Goal: Contribute content: Contribute content

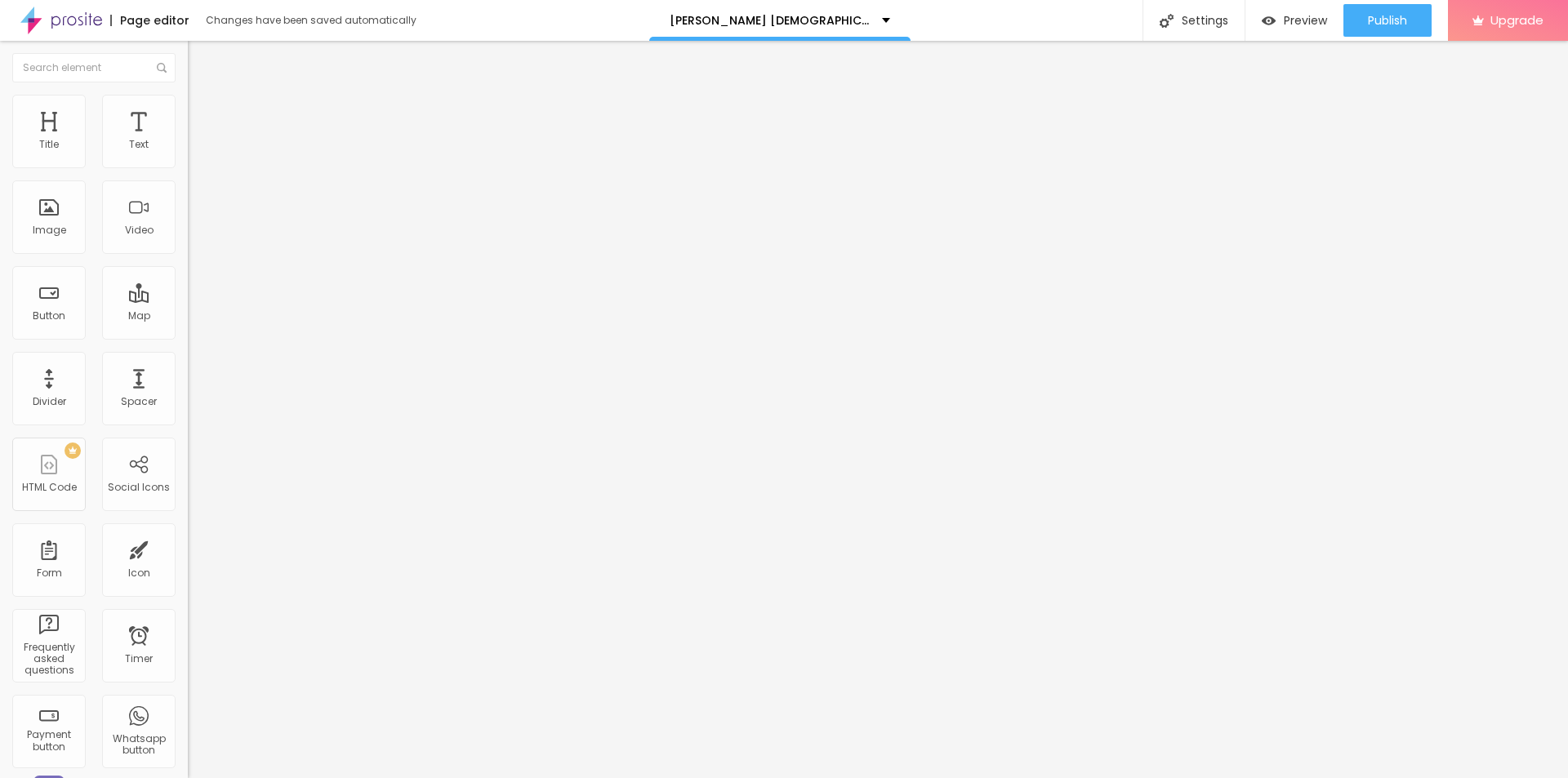
click at [187, 140] on span "Add image" at bounding box center [220, 133] width 67 height 14
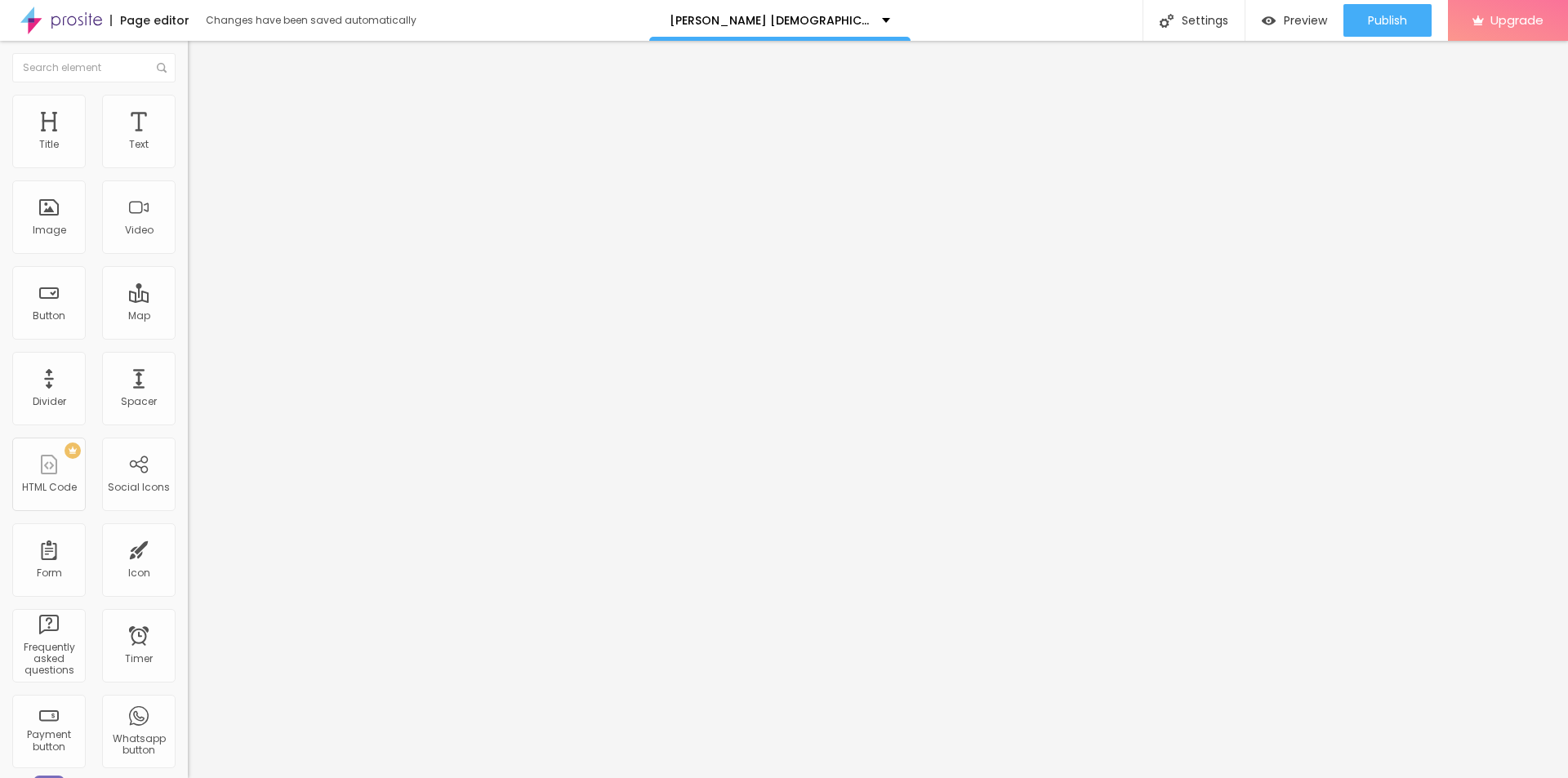
click at [203, 110] on span "Style" at bounding box center [214, 105] width 24 height 14
type input "95"
type input "90"
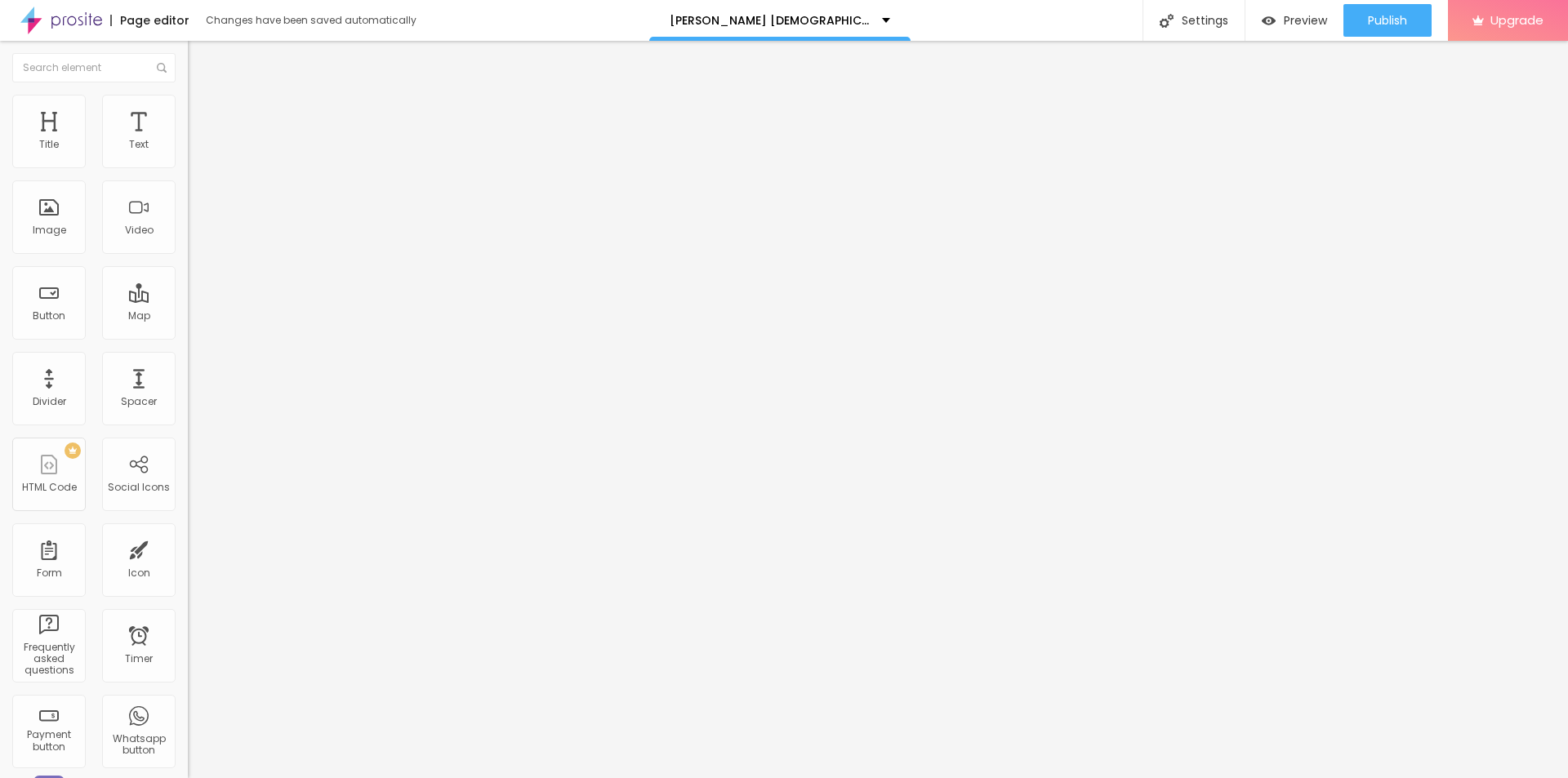
type input "85"
type input "80"
type input "75"
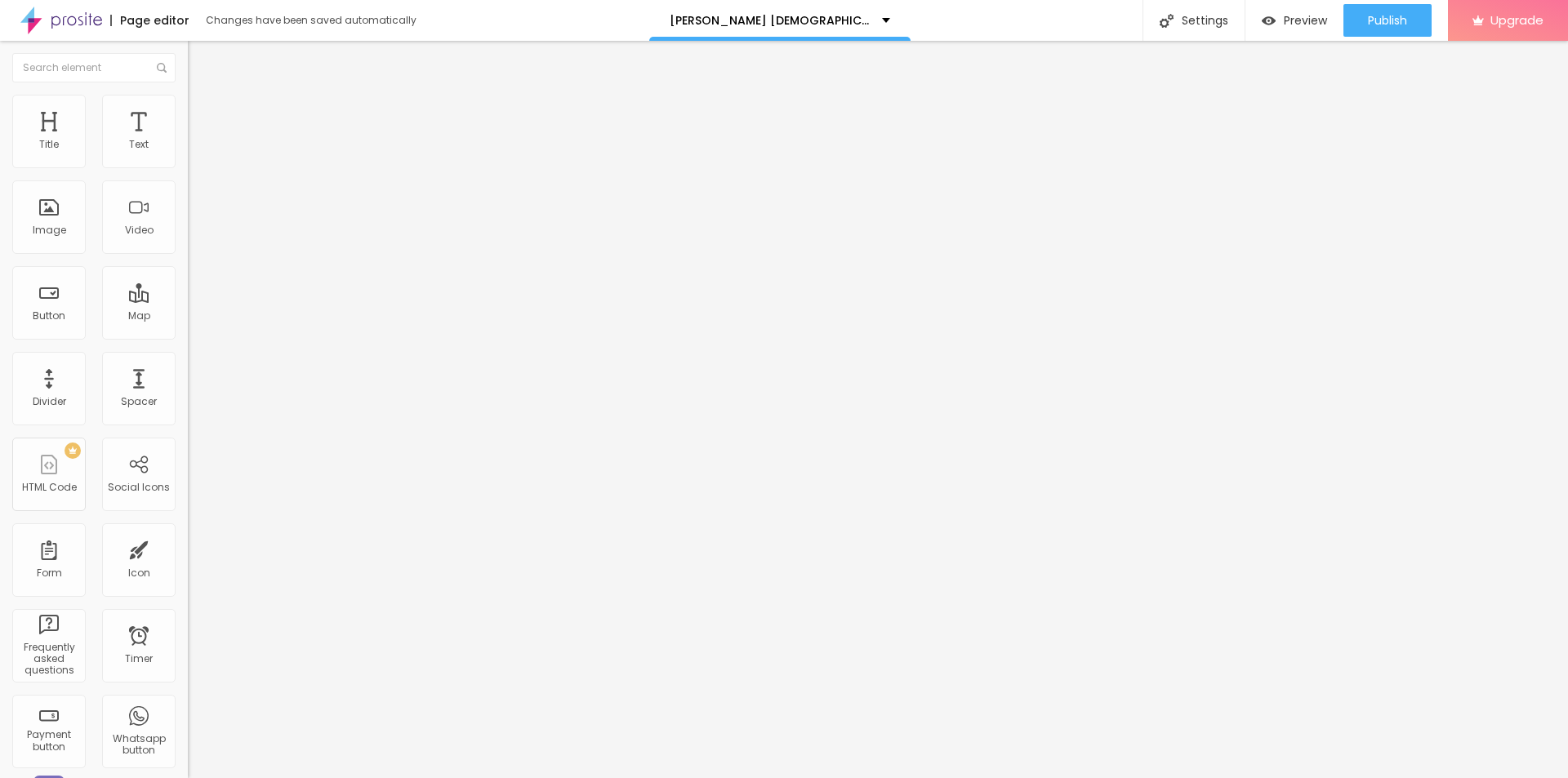
type input "75"
type input "70"
type input "65"
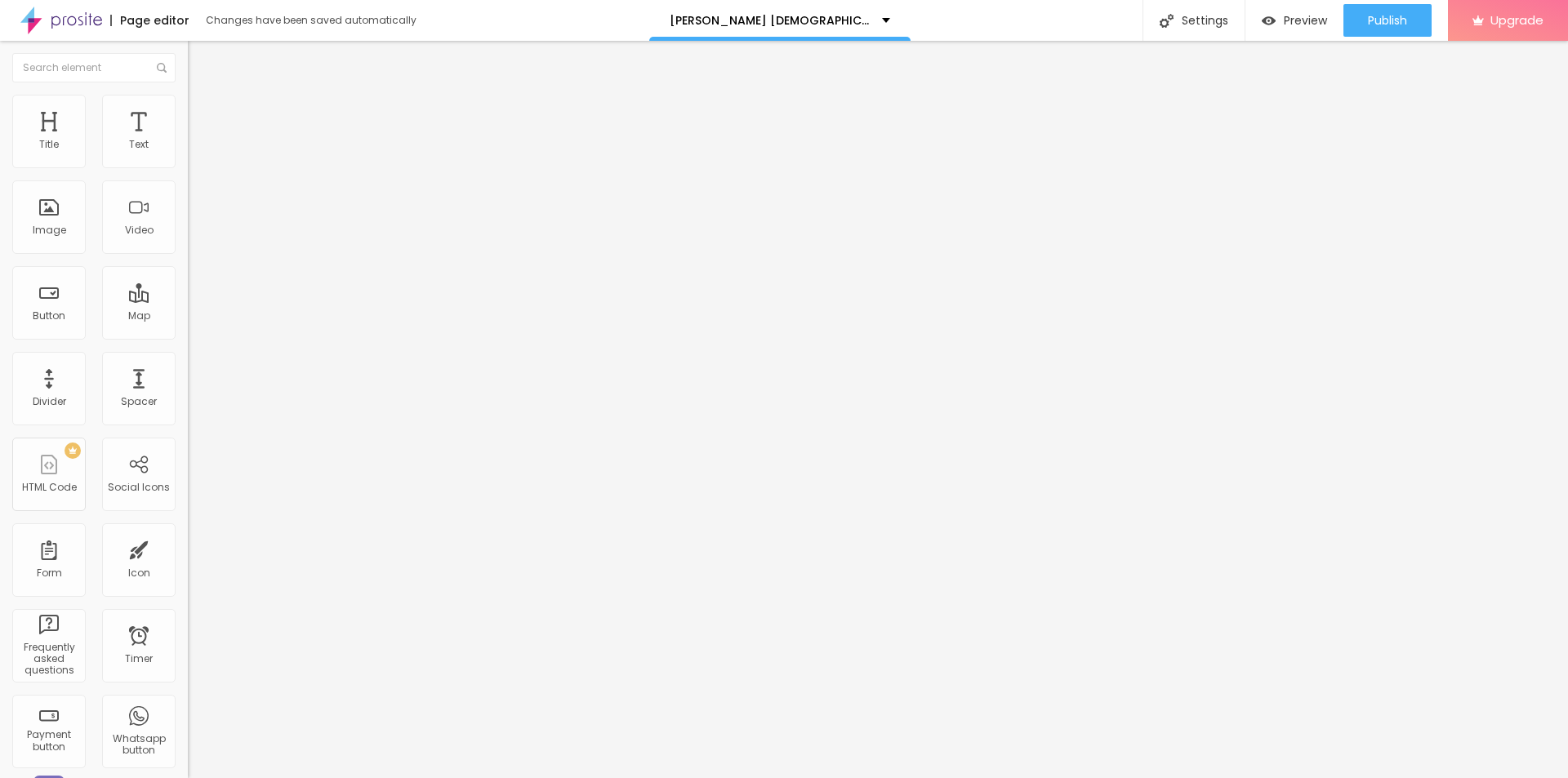
type input "70"
type input "80"
type input "85"
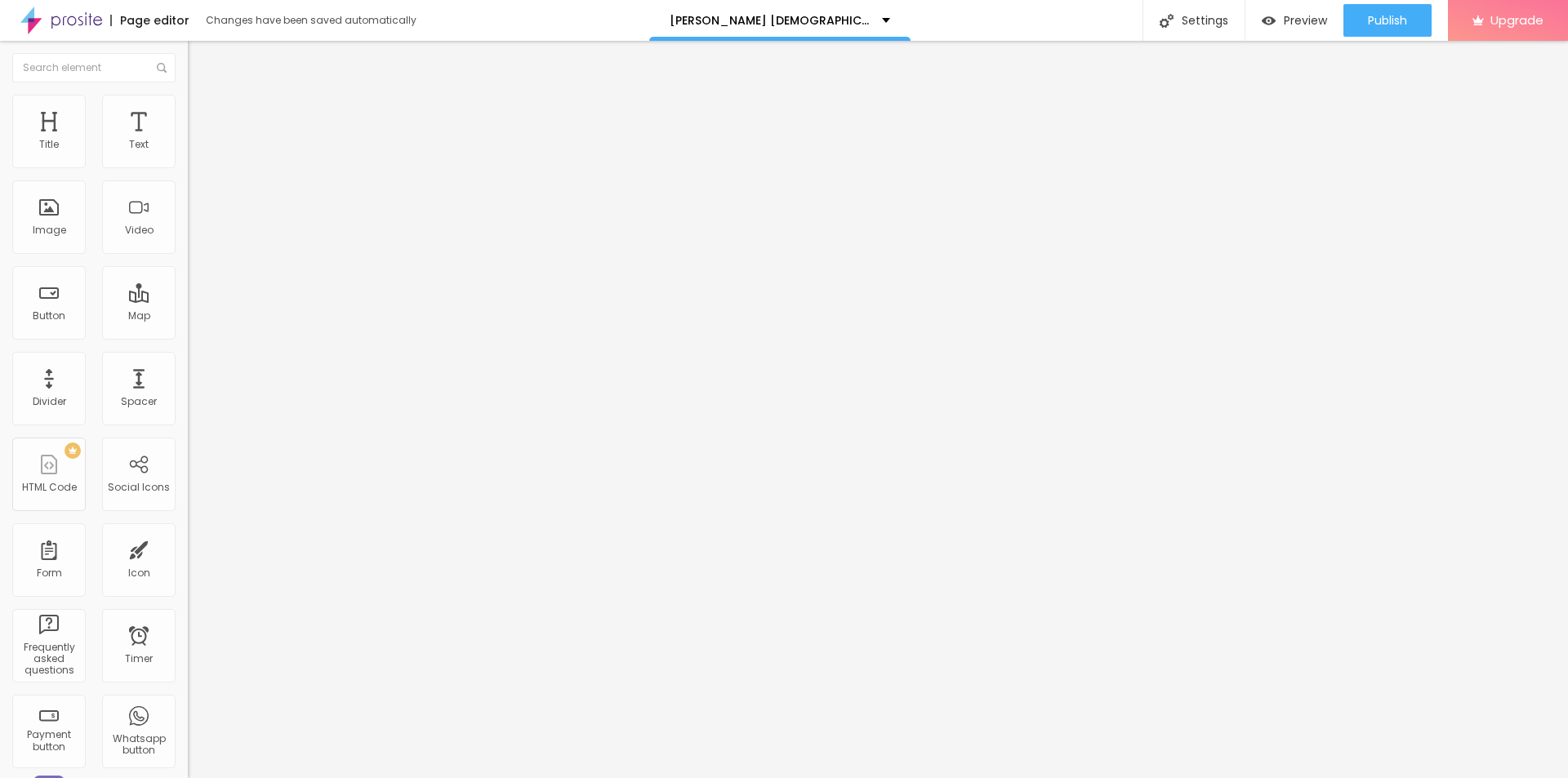
type input "85"
type input "90"
type input "95"
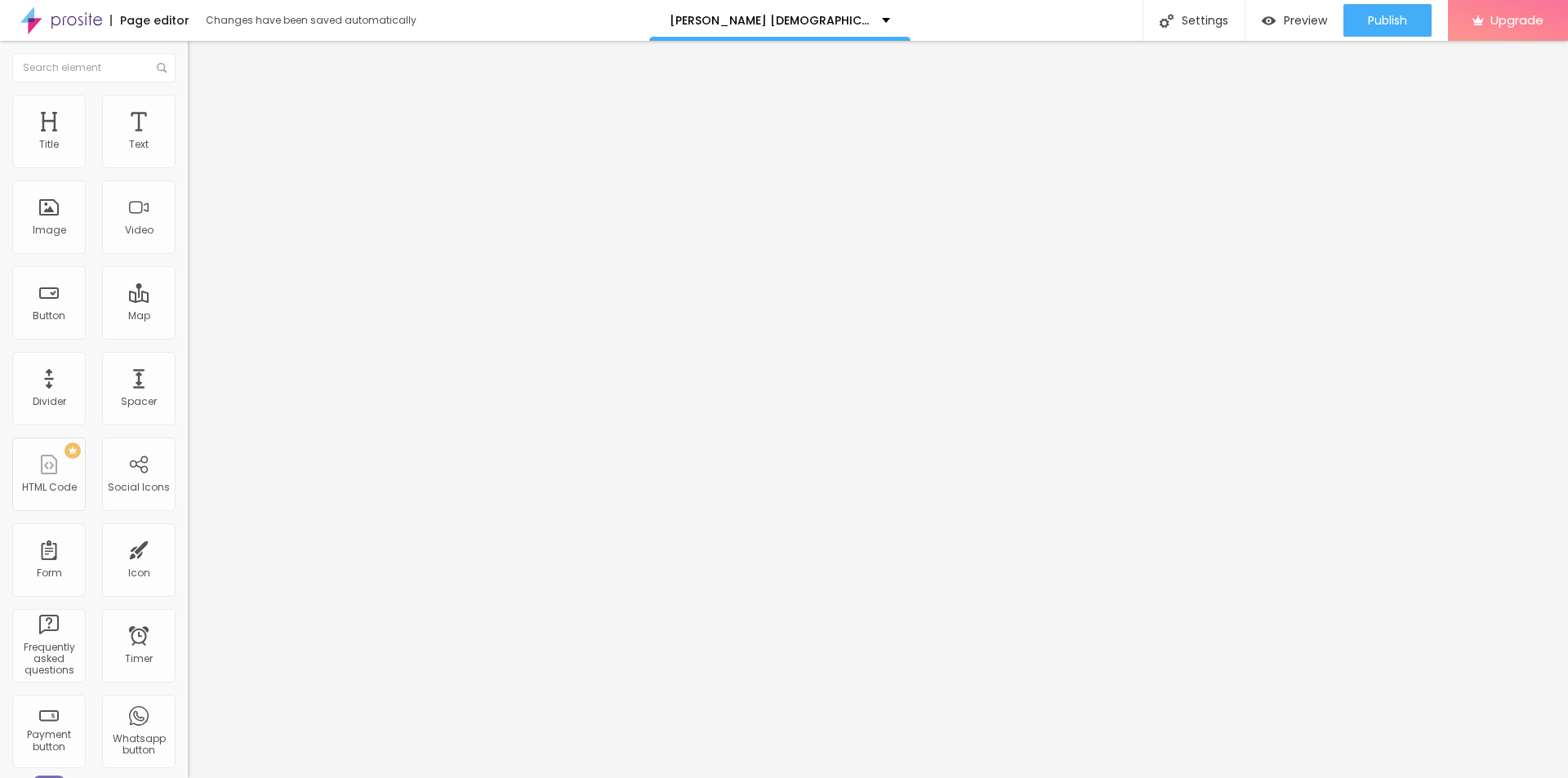
type input "100"
type input "95"
drag, startPoint x: 170, startPoint y: 177, endPoint x: 161, endPoint y: 181, distance: 9.8
type input "95"
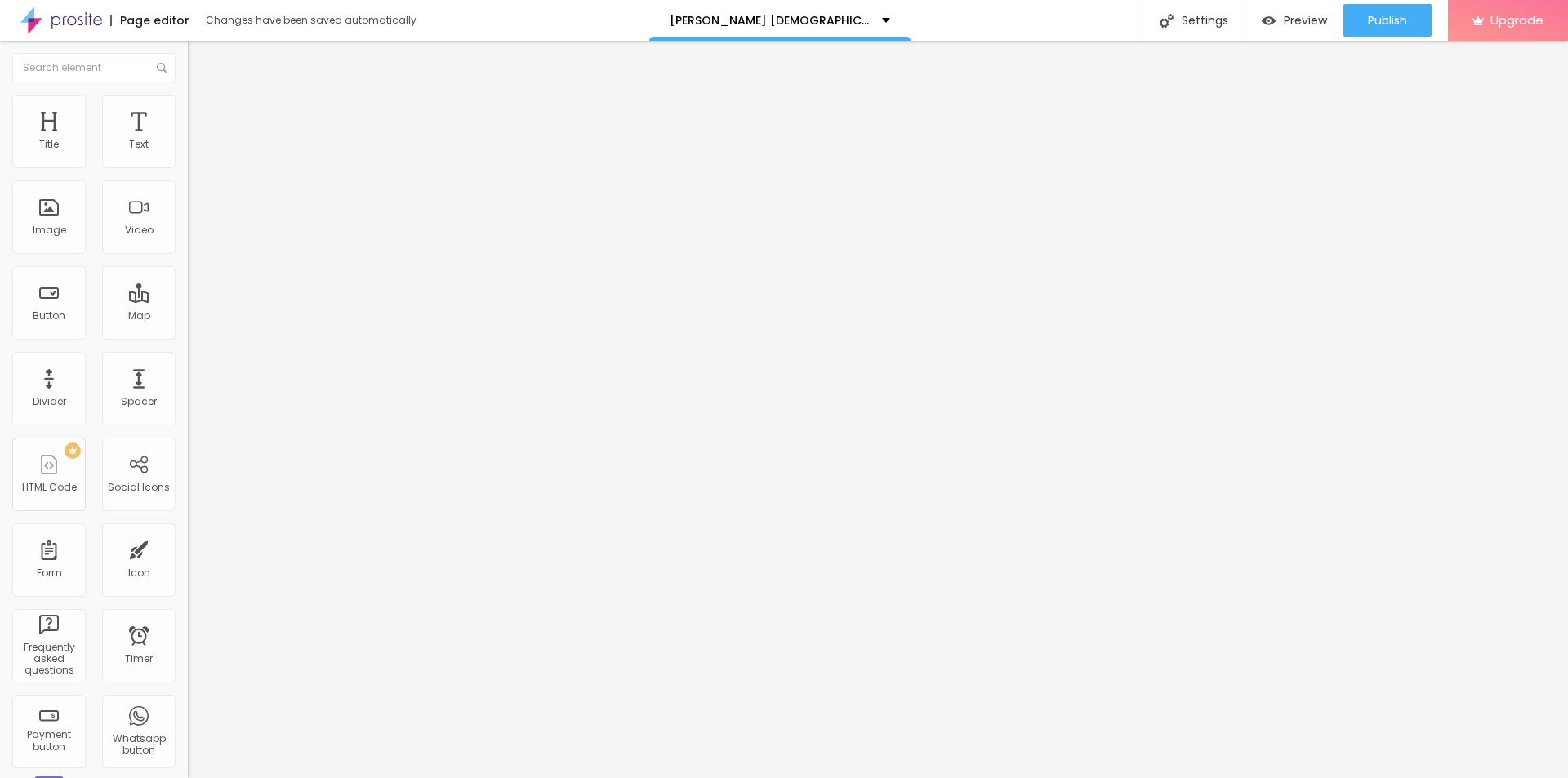
click at [187, 168] on input "range" at bounding box center [239, 161] width 105 height 13
click at [200, 57] on img "button" at bounding box center [206, 60] width 13 height 13
click at [187, 165] on input "text" at bounding box center [285, 156] width 196 height 16
paste input "[PERSON_NAME][DEMOGRAPHIC_DATA][MEDICAL_DATA] [GEOGRAPHIC_DATA]"
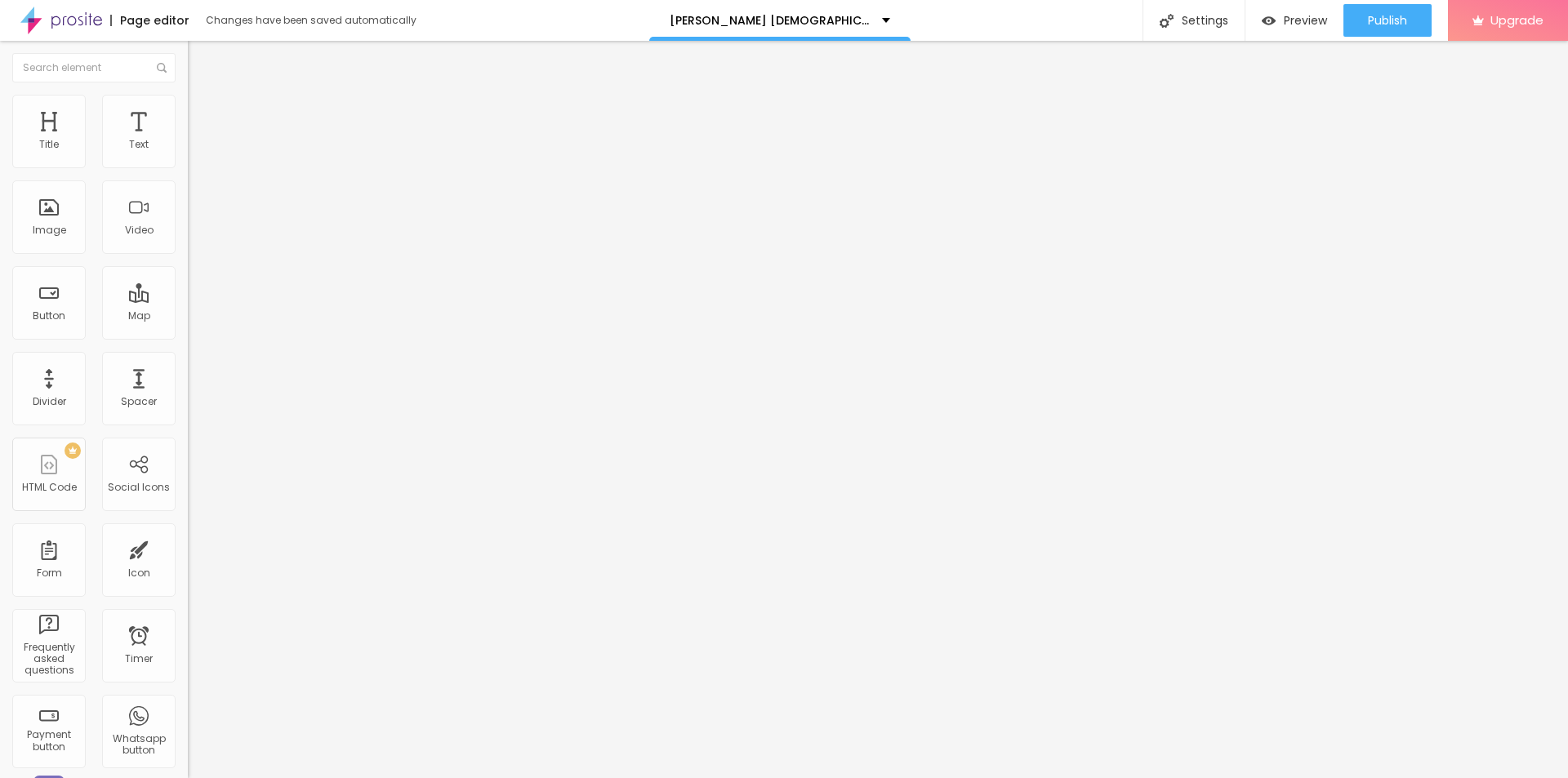
type input "[PERSON_NAME][DEMOGRAPHIC_DATA][MEDICAL_DATA] [GEOGRAPHIC_DATA]"
click at [187, 335] on input "https://" at bounding box center [285, 327] width 196 height 16
paste input "[DOMAIN_NAME][URL]"
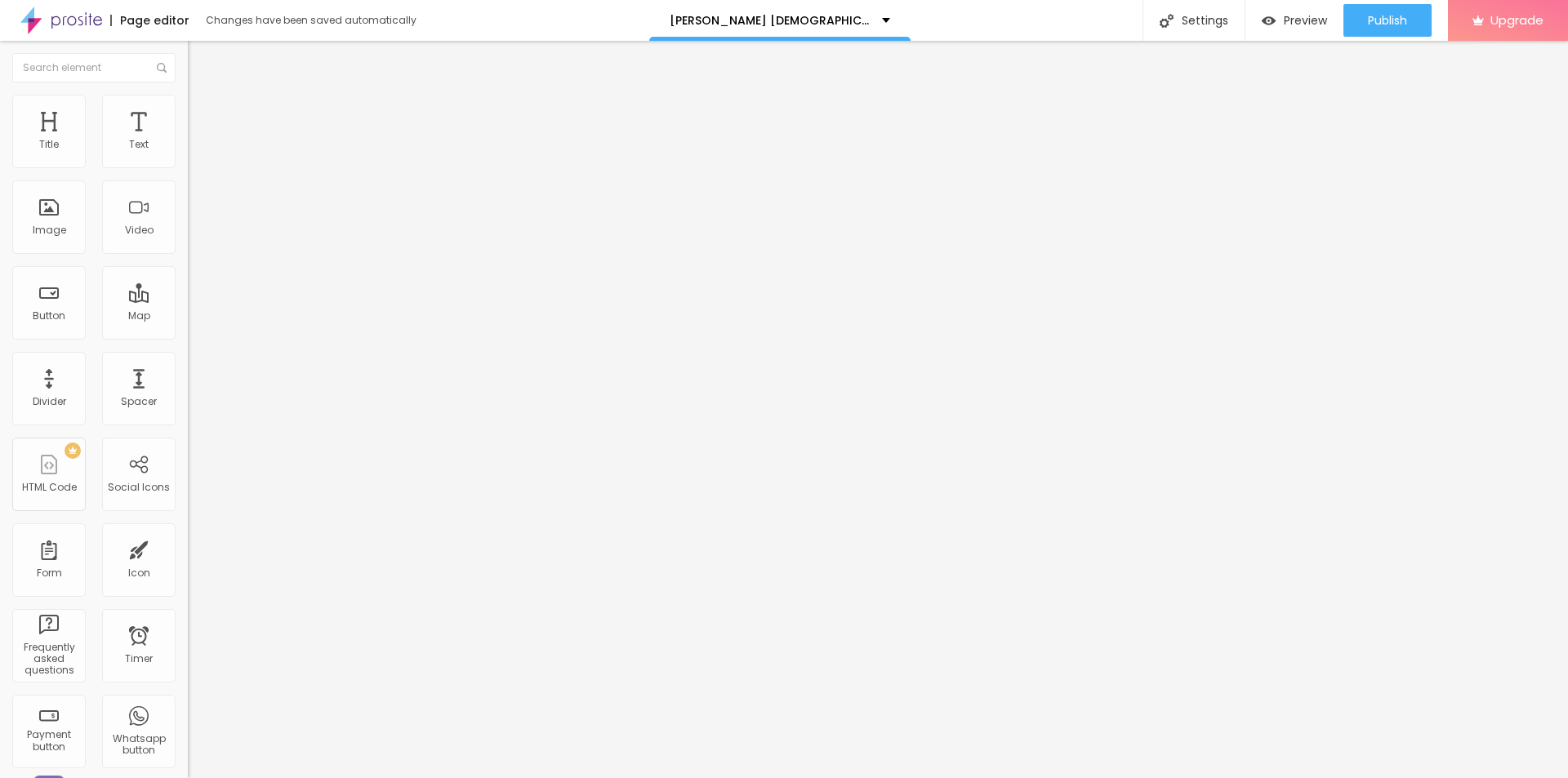
type input "[URL][DOMAIN_NAME]"
click at [187, 99] on li "Style" at bounding box center [281, 102] width 187 height 16
type input "100"
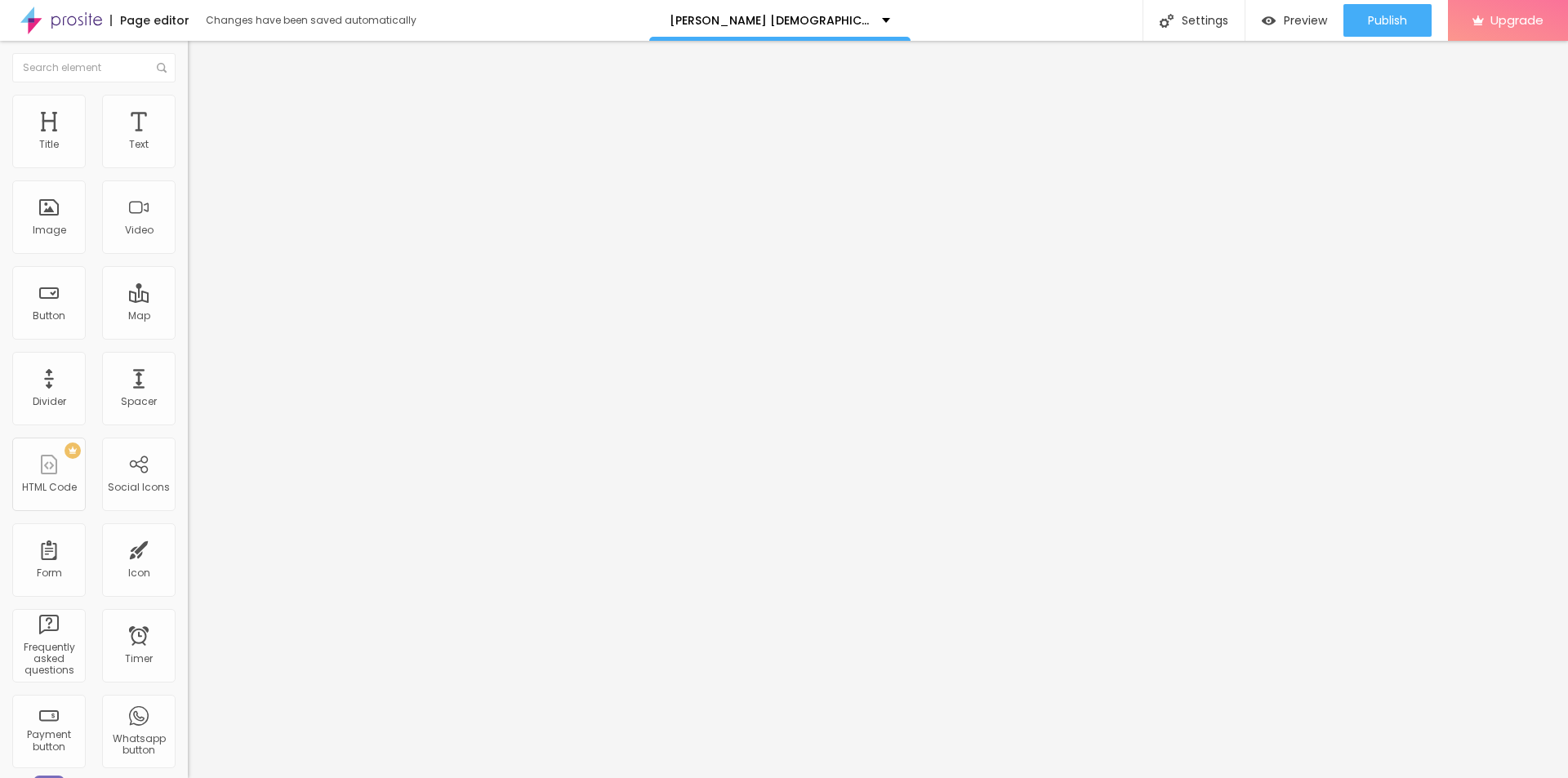
type input "95"
type input "90"
type input "80"
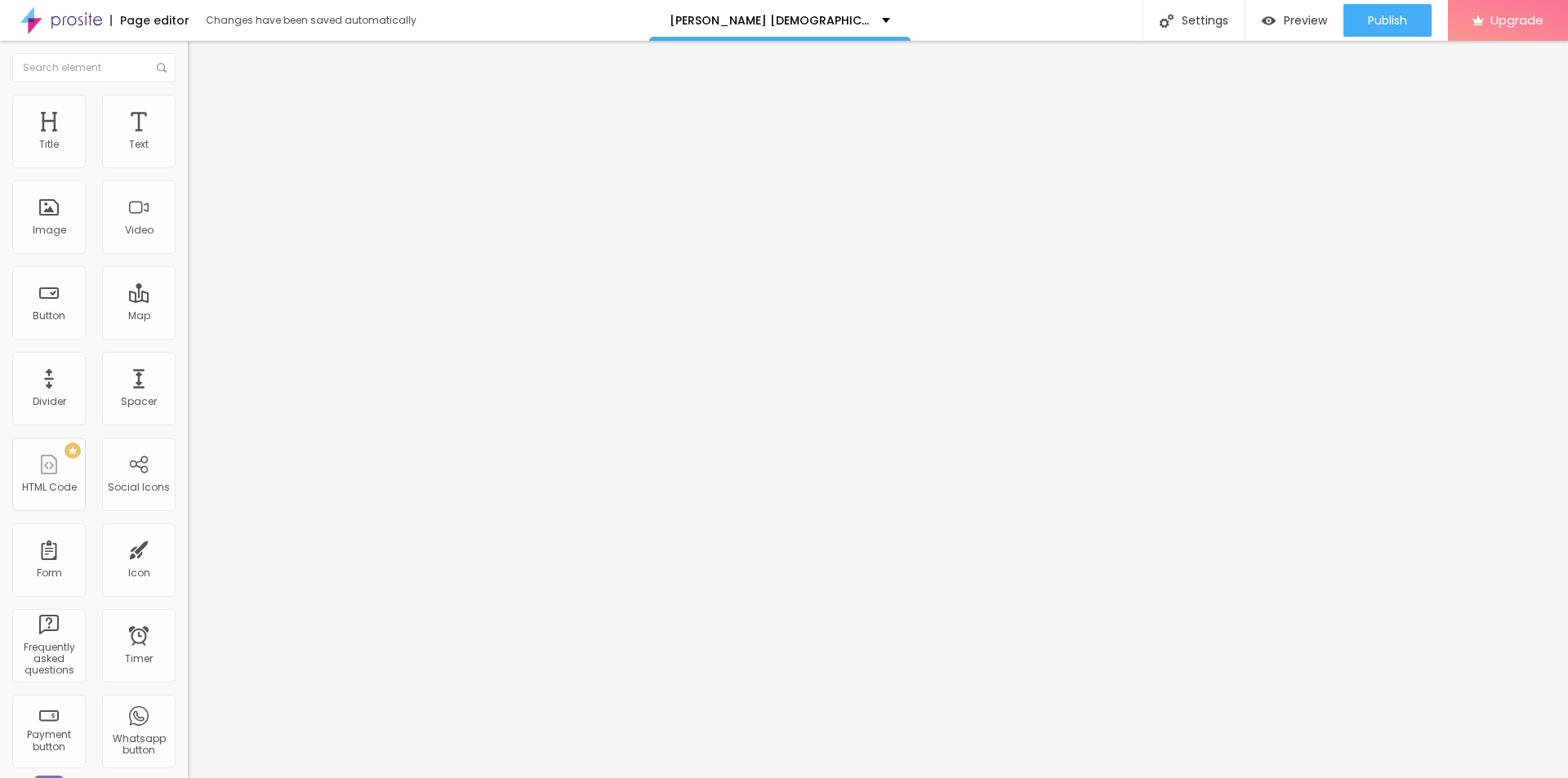
type input "80"
type input "75"
type input "70"
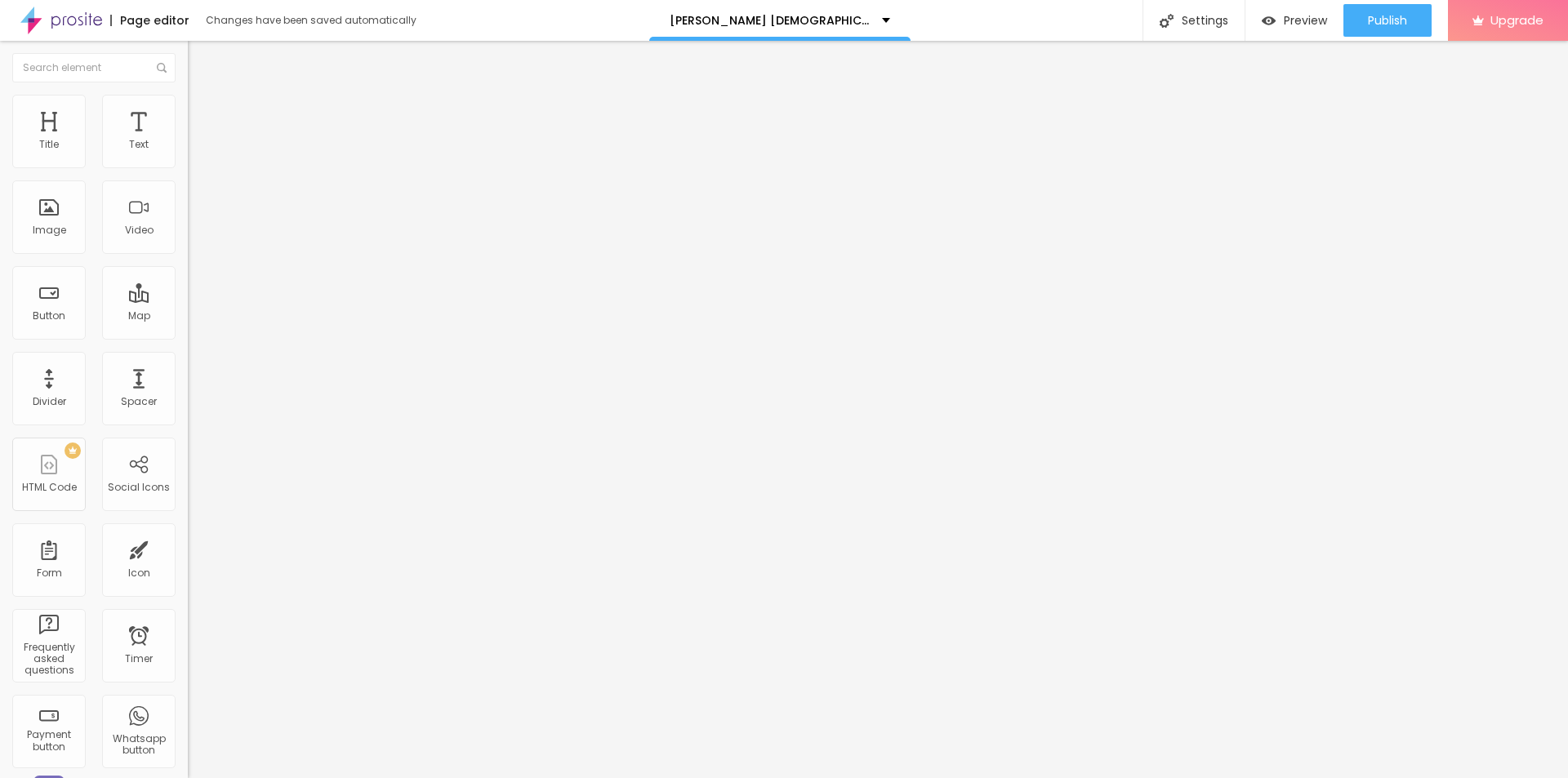
type input "65"
type input "60"
type input "55"
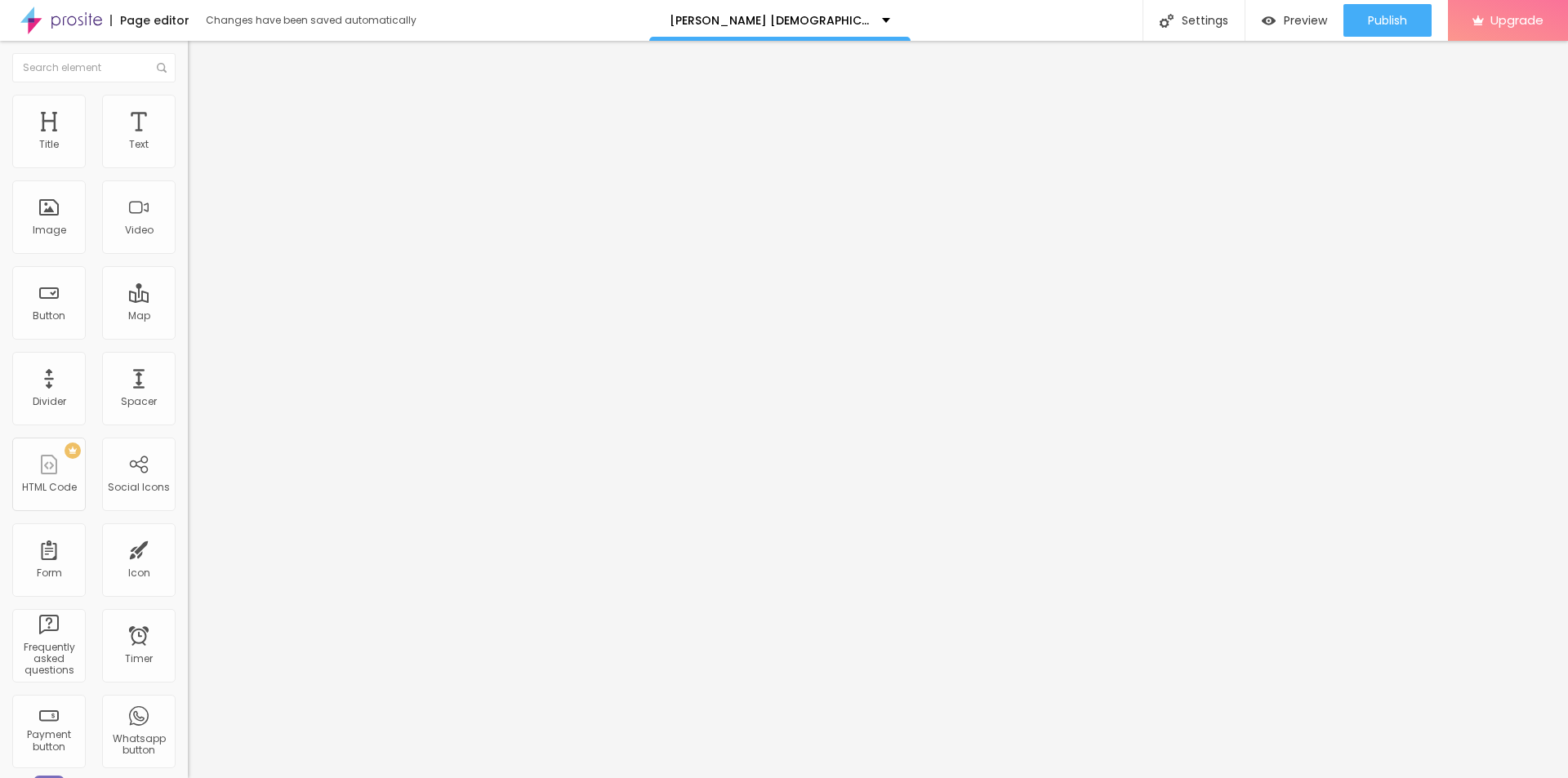
type input "55"
type input "50"
type input "55"
drag, startPoint x: 161, startPoint y: 175, endPoint x: 97, endPoint y: 182, distance: 64.4
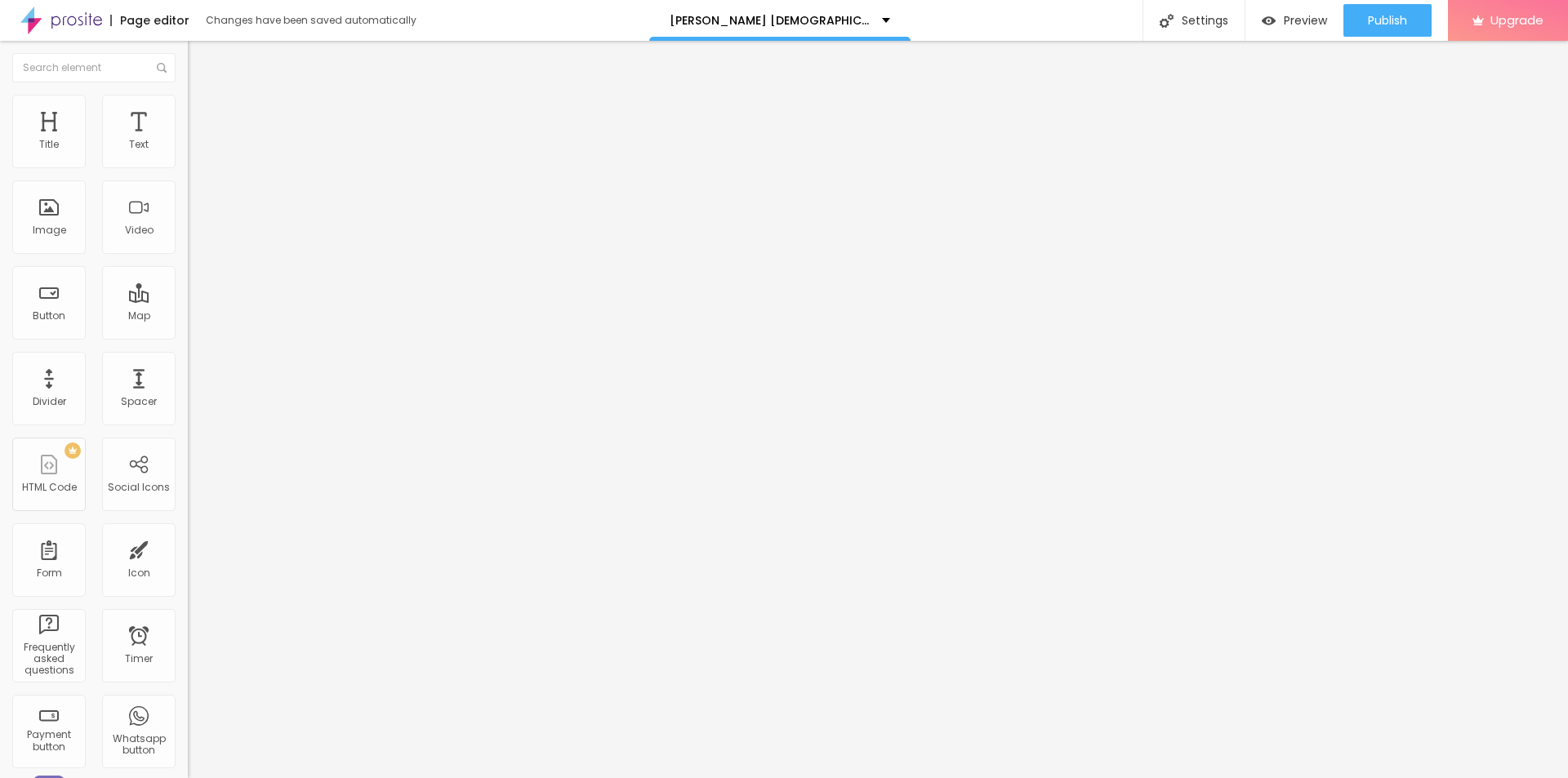
type input "55"
click at [187, 168] on input "range" at bounding box center [239, 161] width 105 height 13
click at [194, 237] on icon "button" at bounding box center [199, 232] width 9 height 9
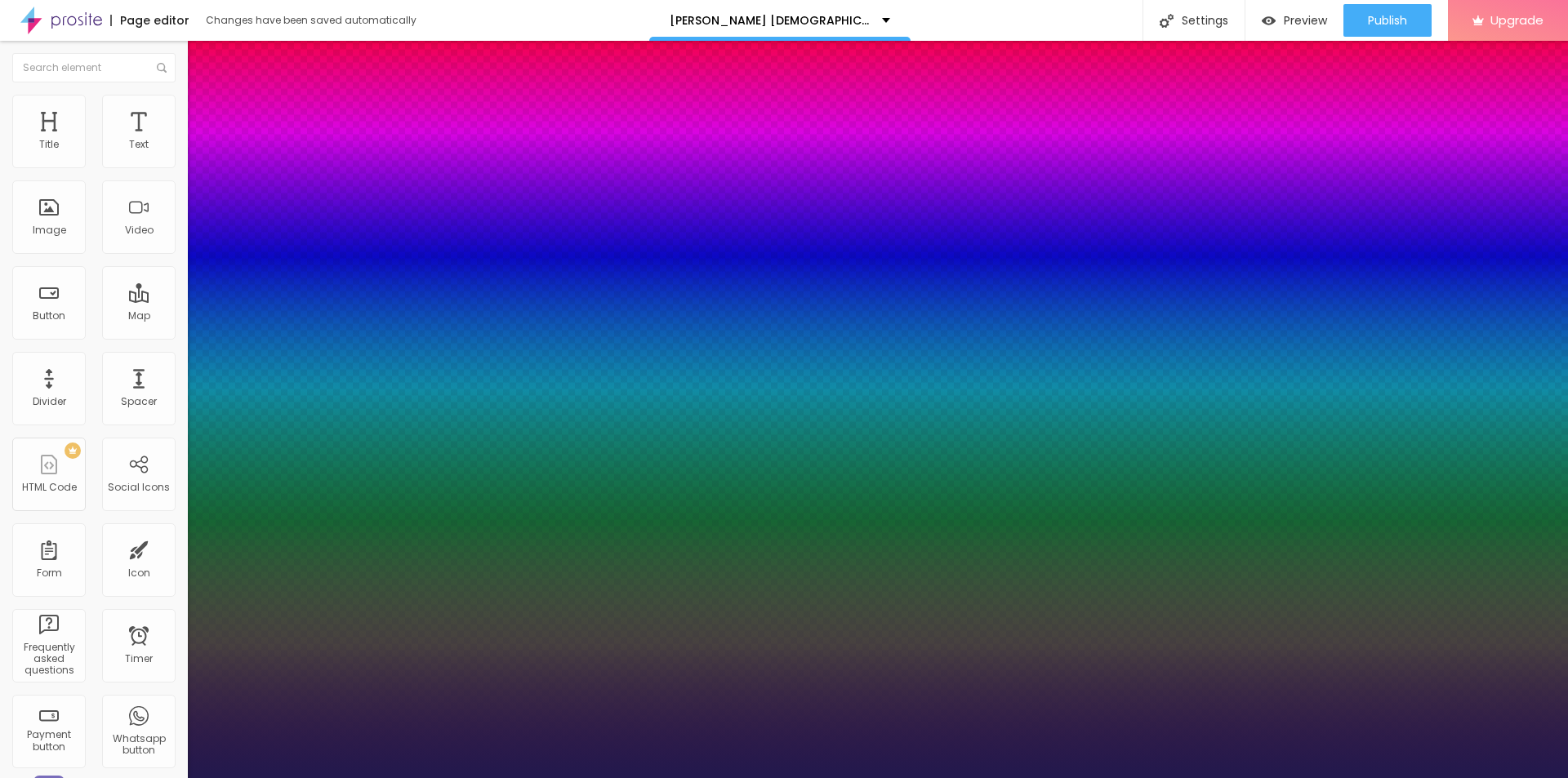
type input "1"
type input "20"
type input "1"
type input "25"
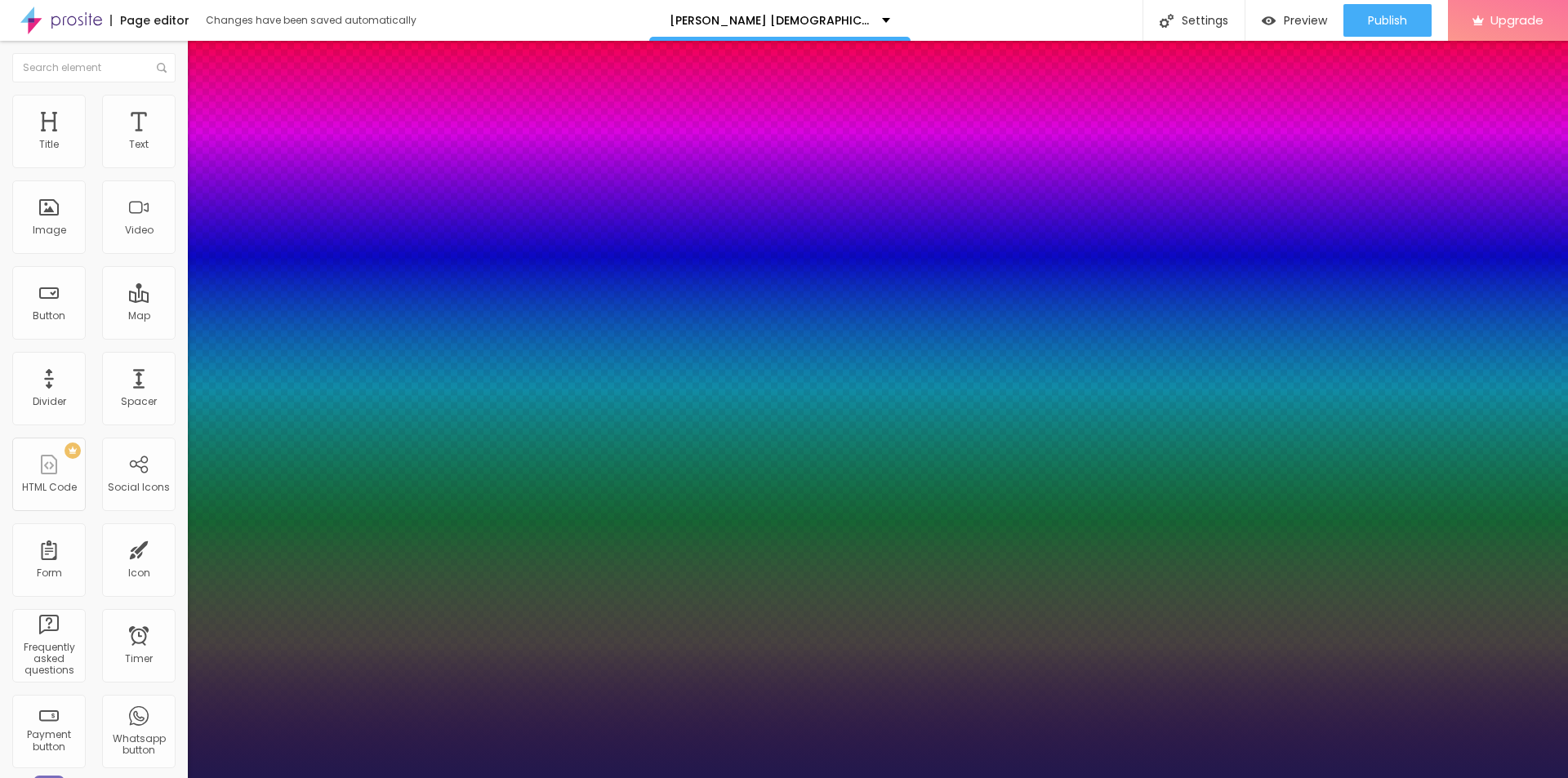
type input "25"
type input "1"
type input "26"
type input "1"
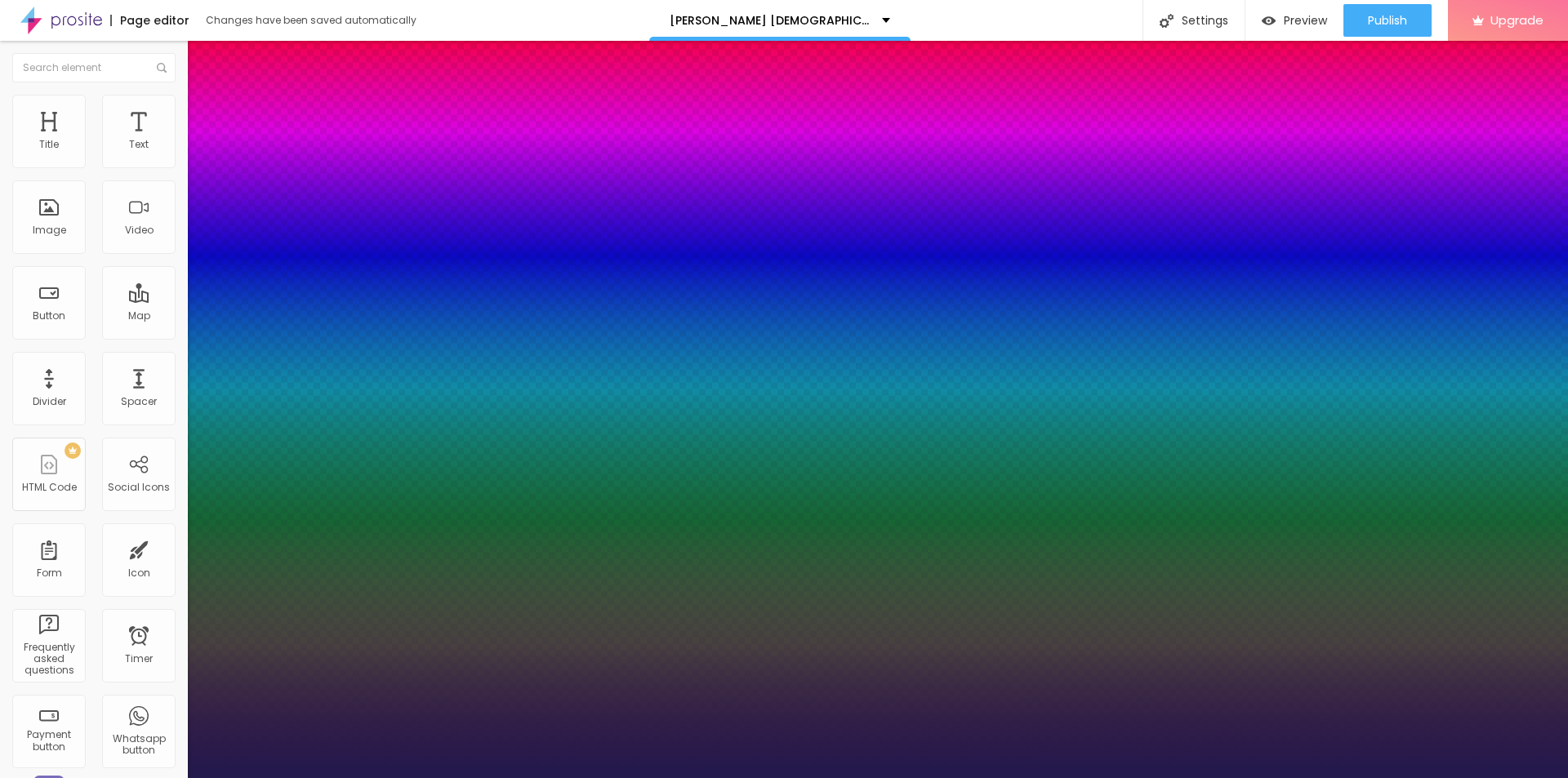
type input "27"
type input "1"
type input "28"
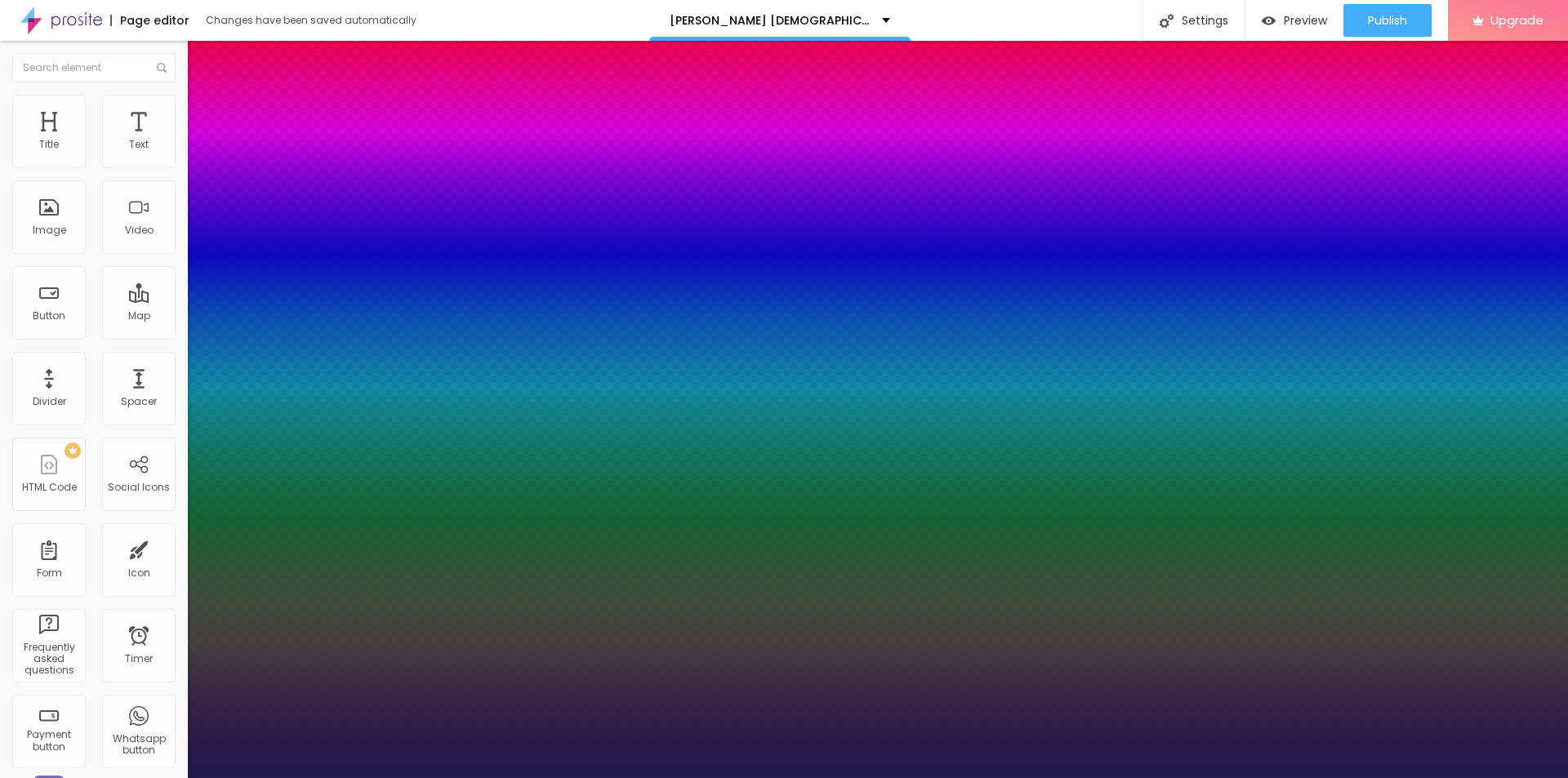
type input "1"
type input "29"
type input "1"
type input "31"
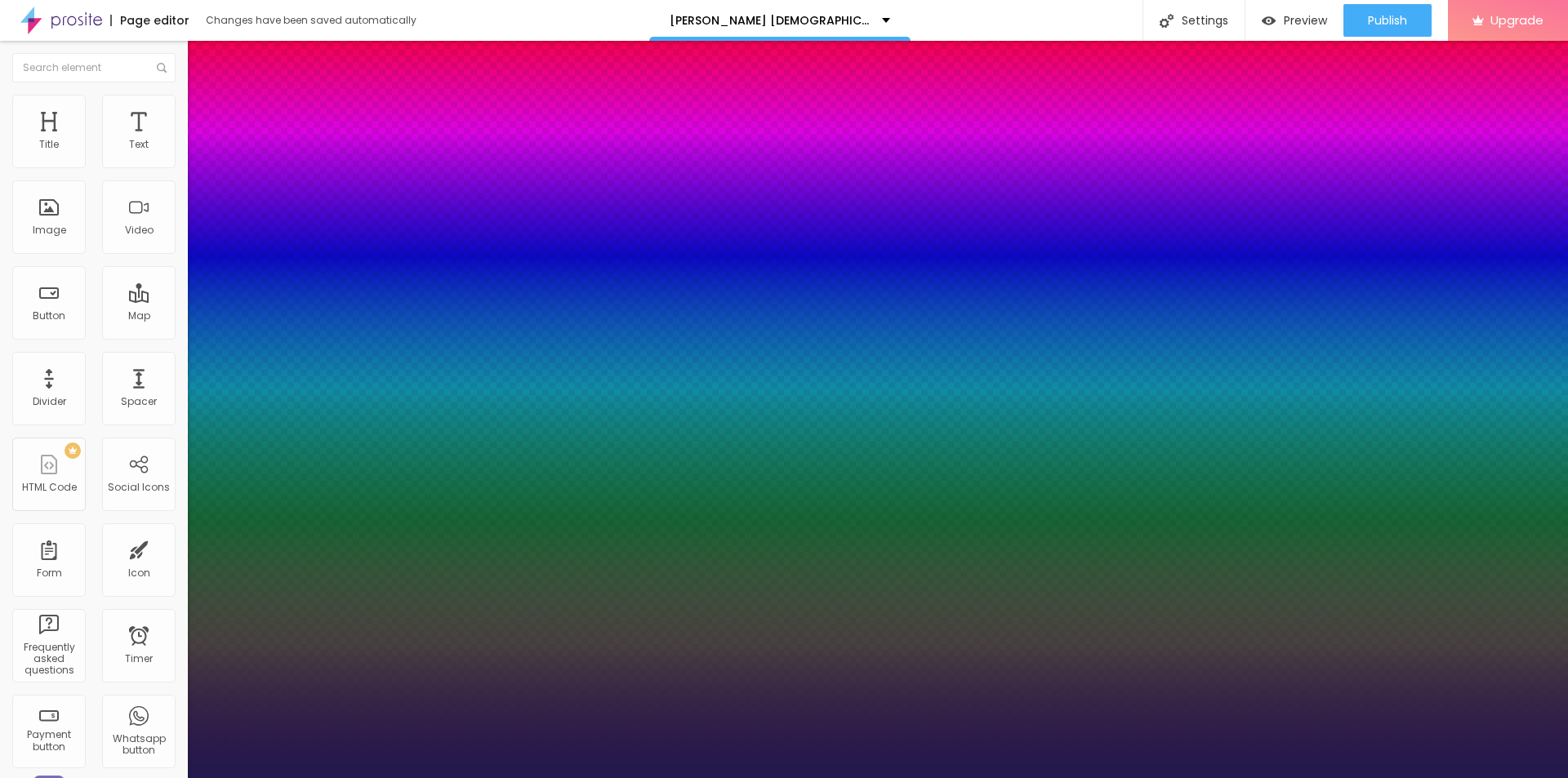
type input "31"
type input "1"
type input "37"
type input "1"
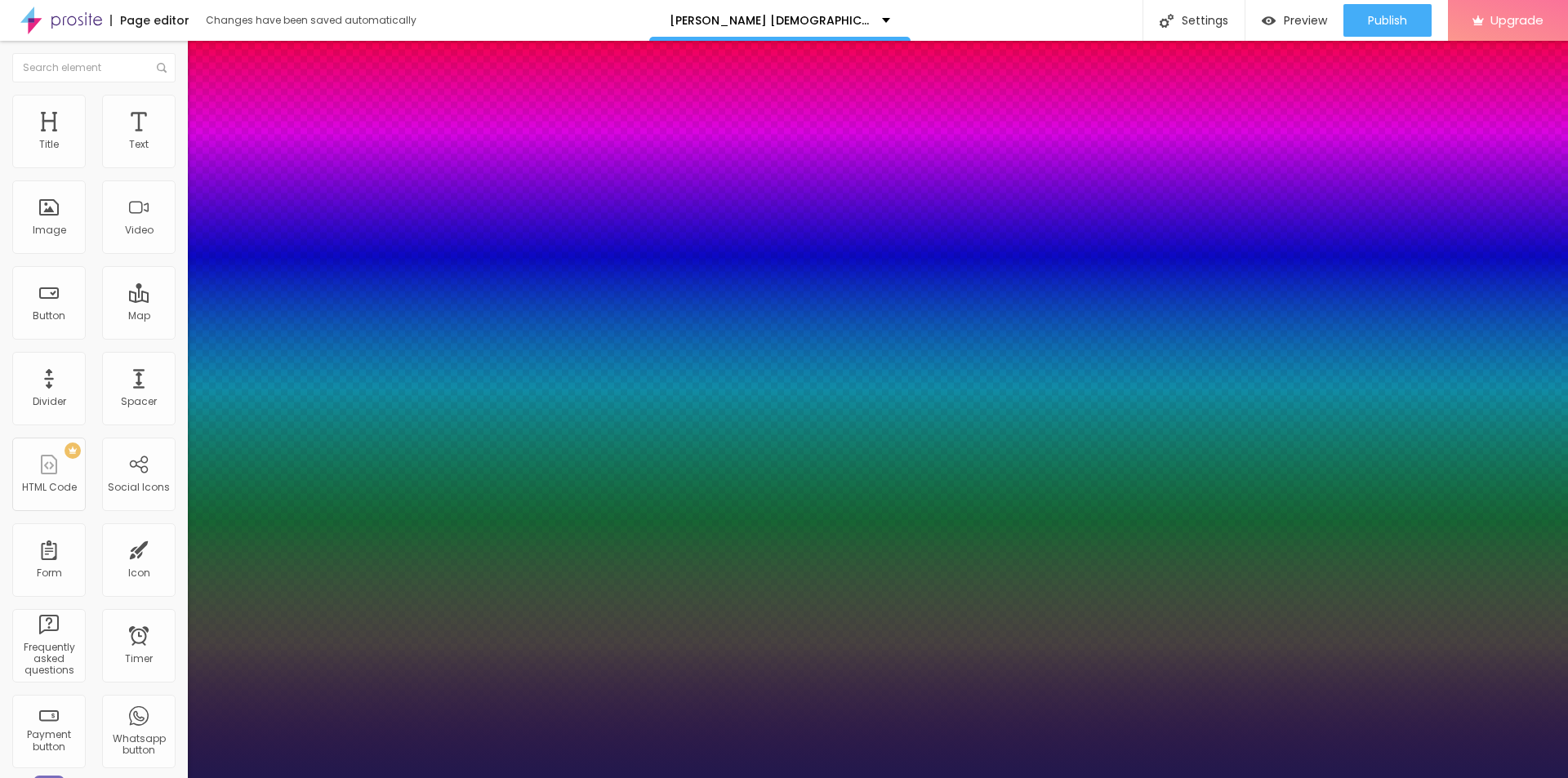
type input "39"
type input "1"
type input "41"
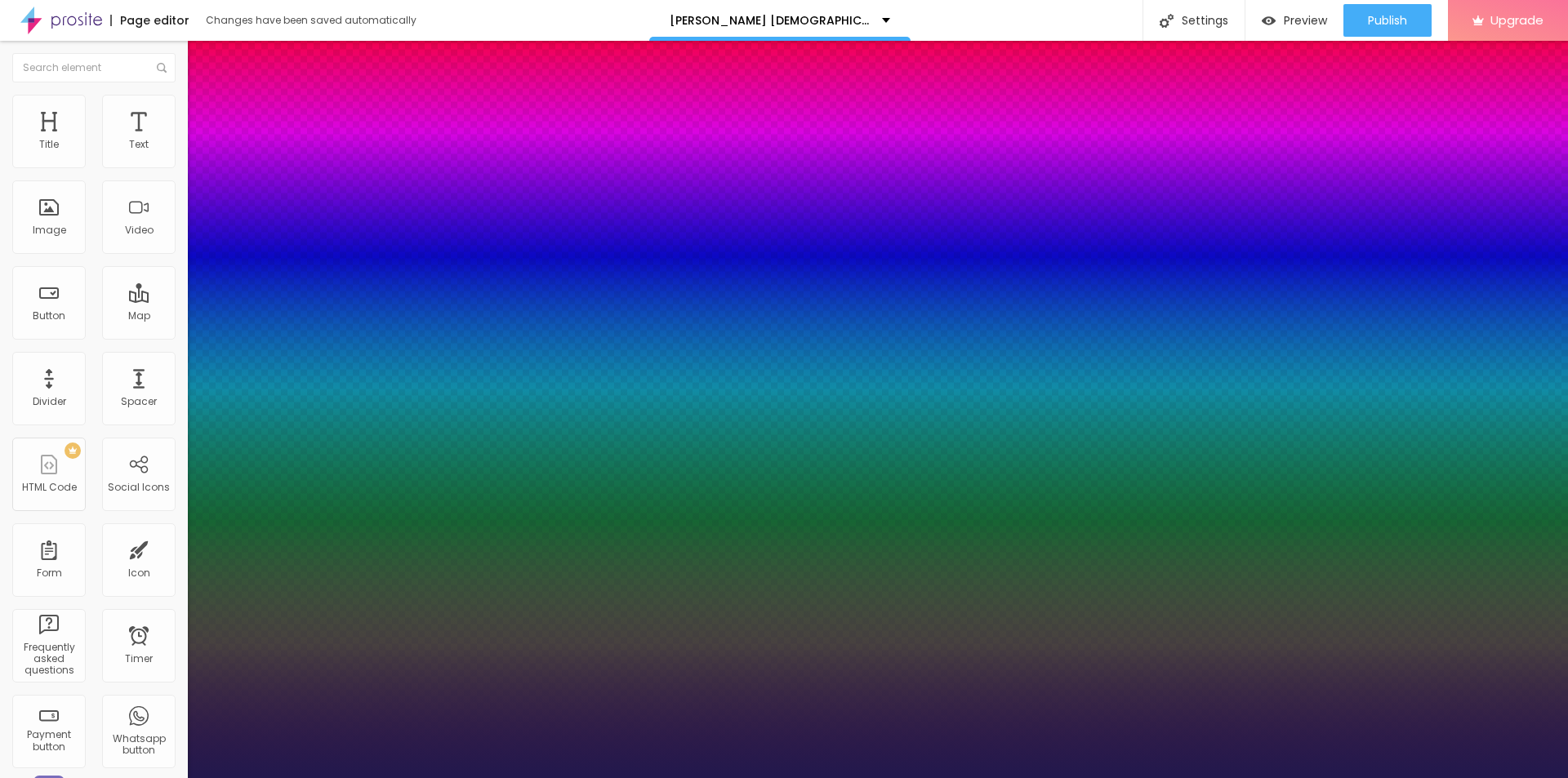
type input "1"
type input "42"
type input "1"
type input "43"
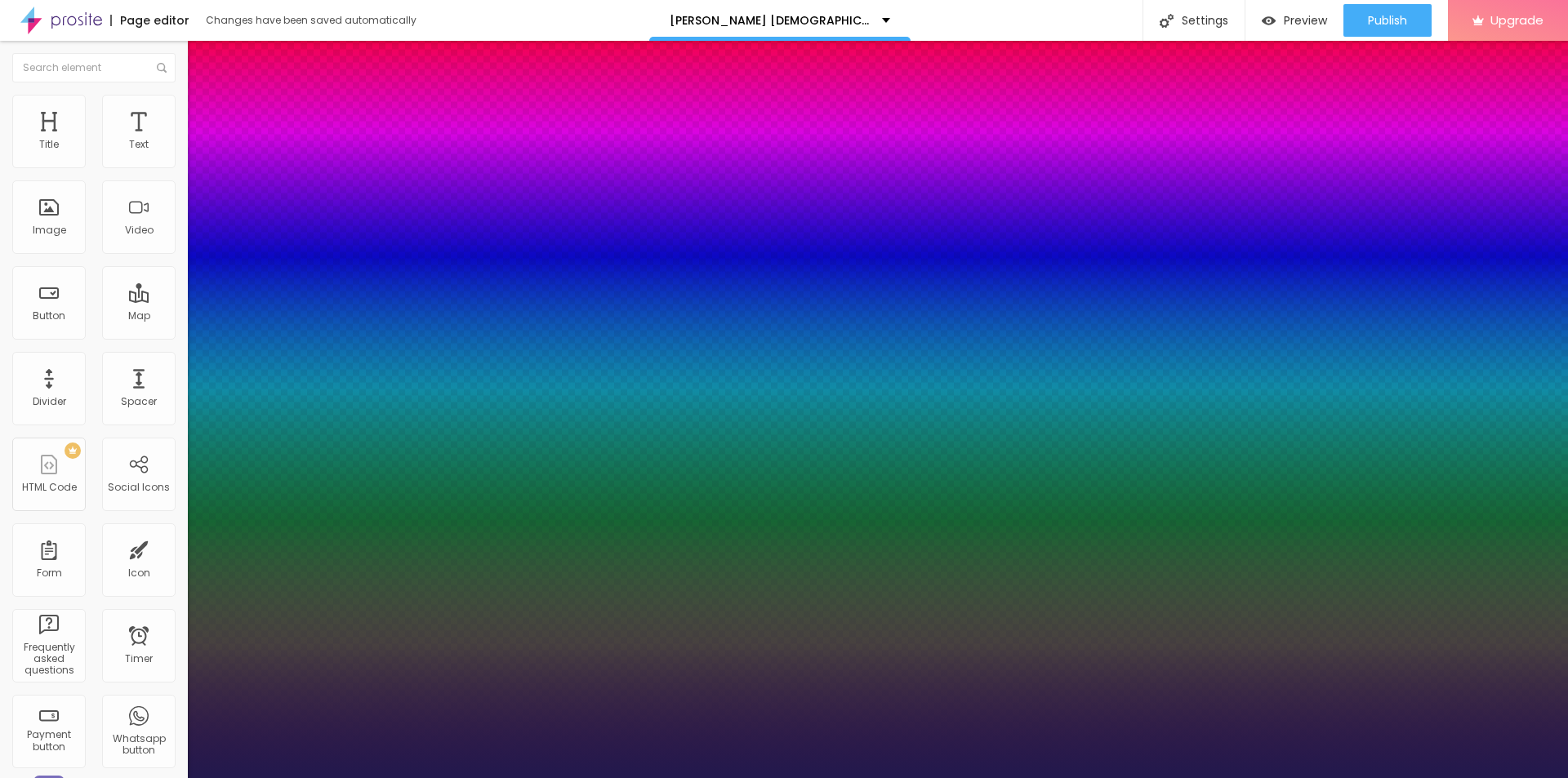
type input "43"
type input "1"
drag, startPoint x: 221, startPoint y: 458, endPoint x: 255, endPoint y: 461, distance: 34.1
type input "43"
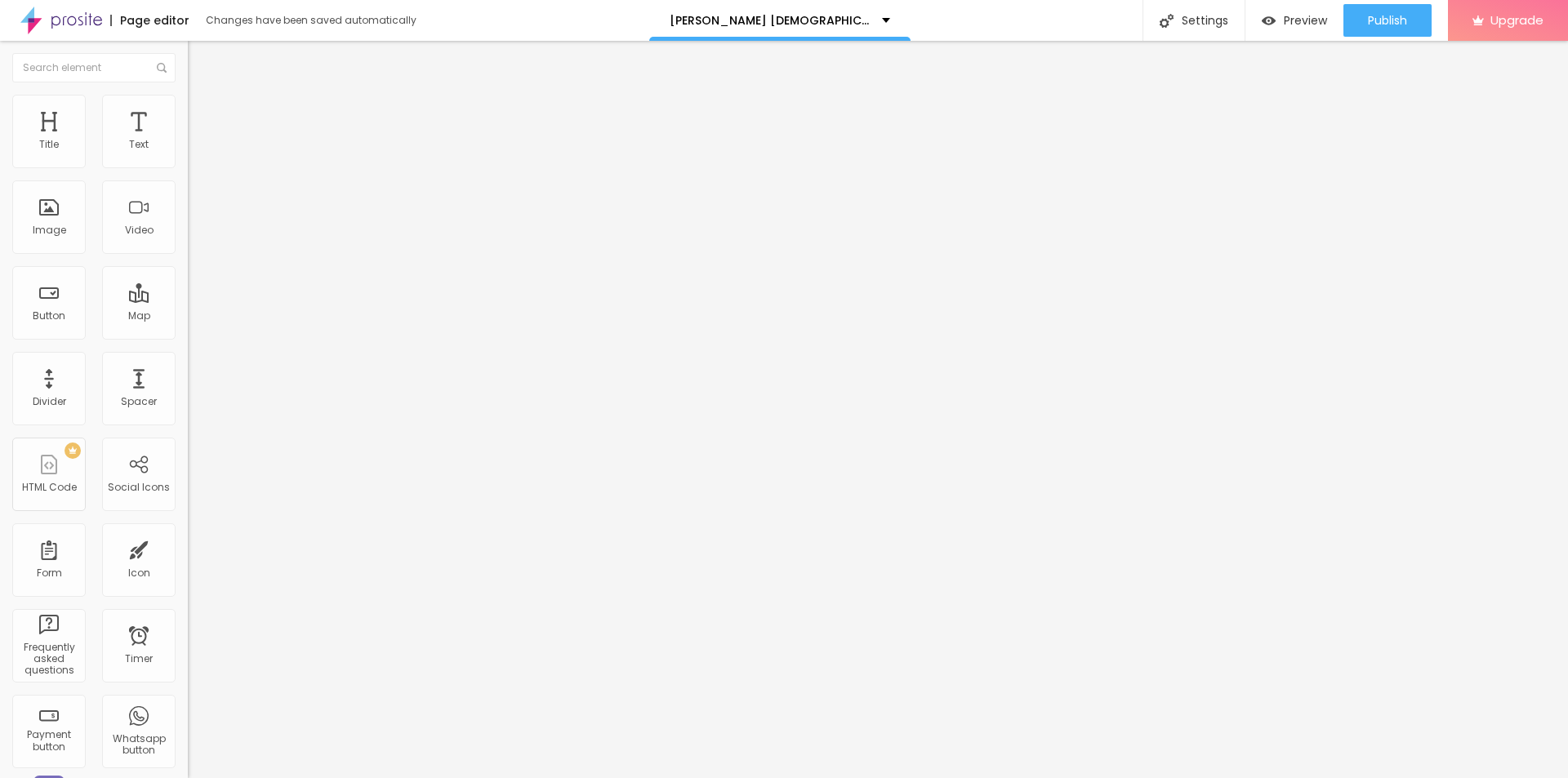
click at [196, 150] on icon "button" at bounding box center [199, 147] width 7 height 7
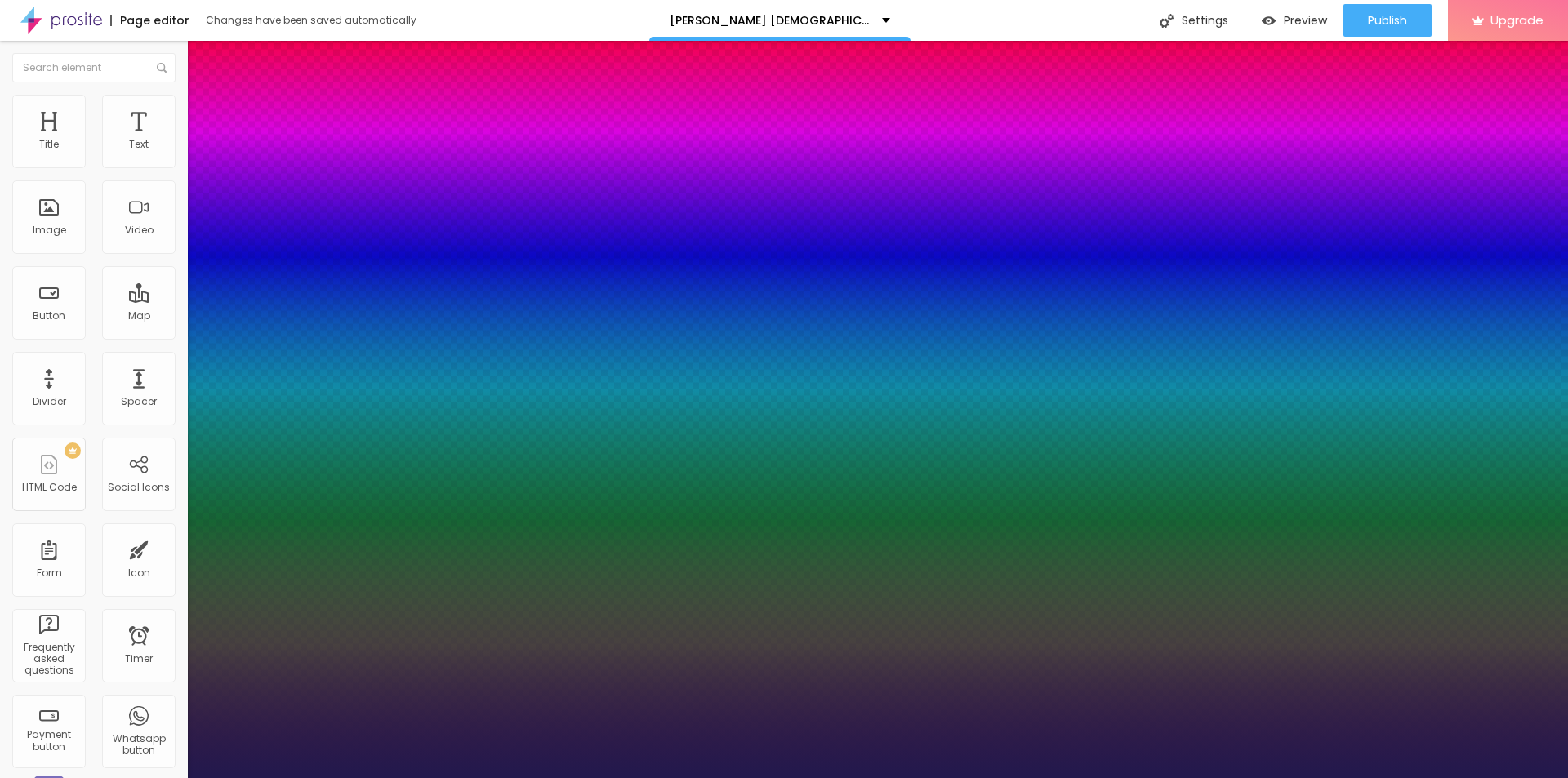
type input "18"
type input "1"
type input "20"
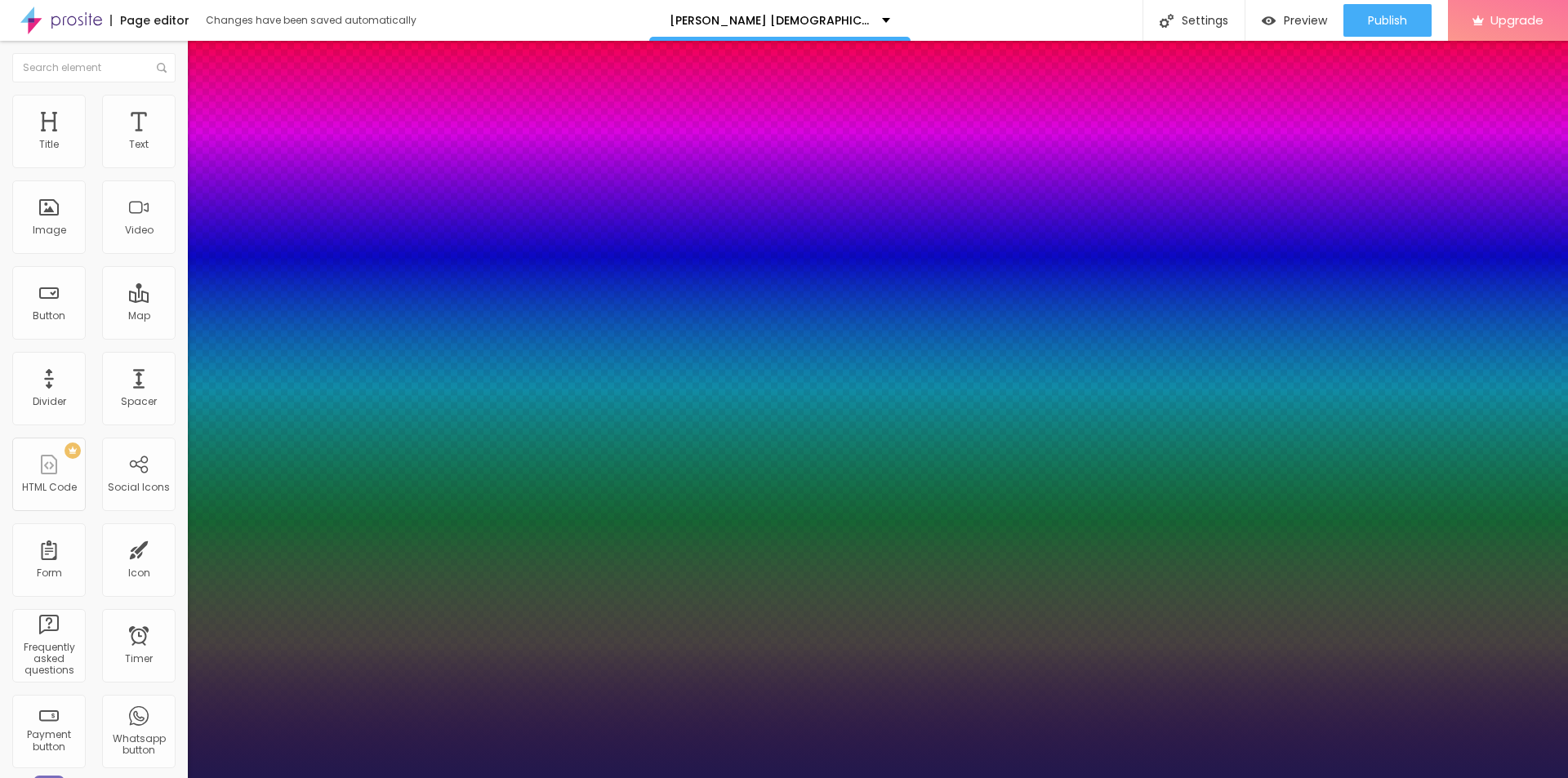
type input "1"
type input "21"
type input "1"
type input "23"
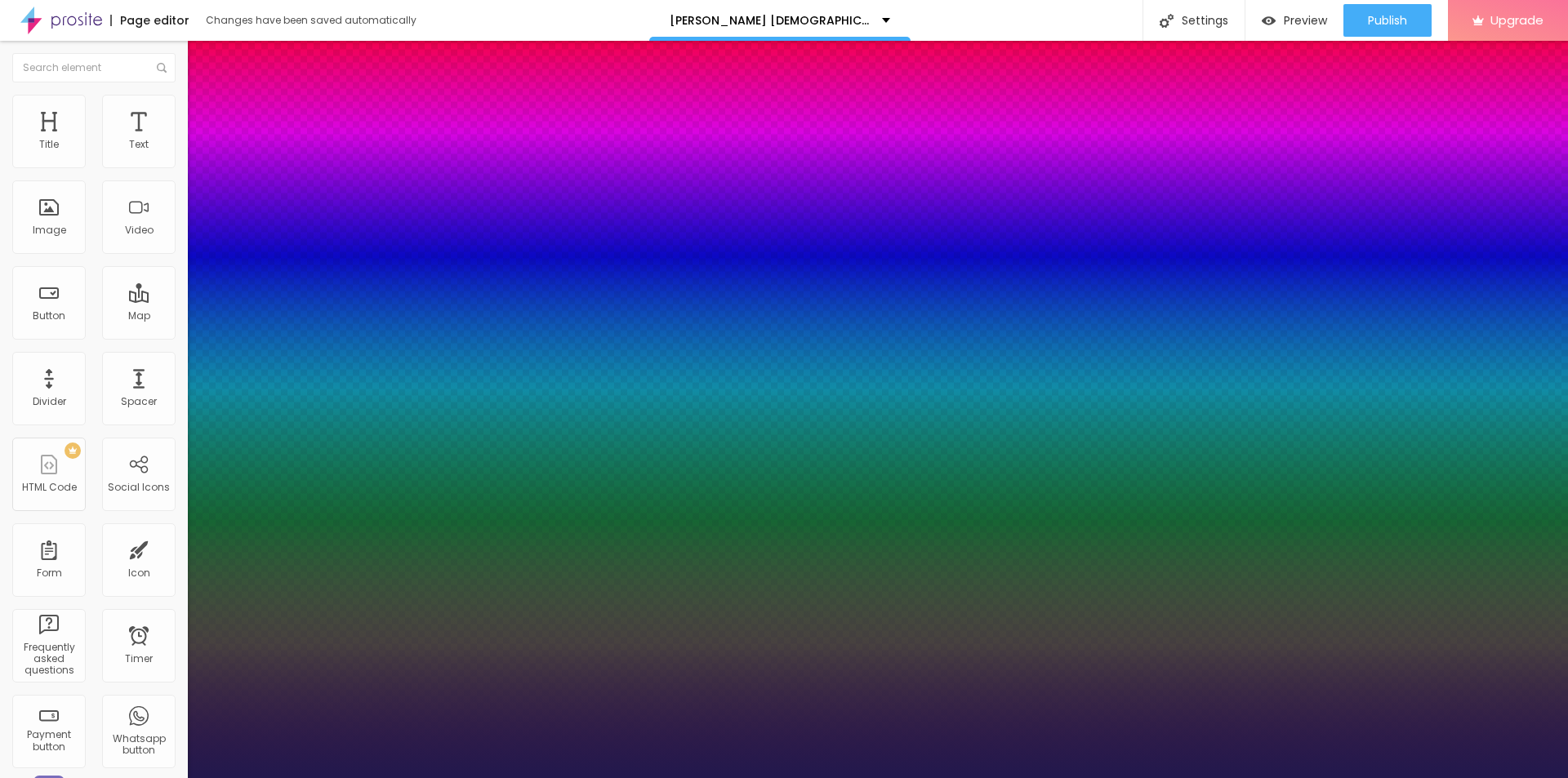
type input "23"
type input "1"
type input "26"
type input "1"
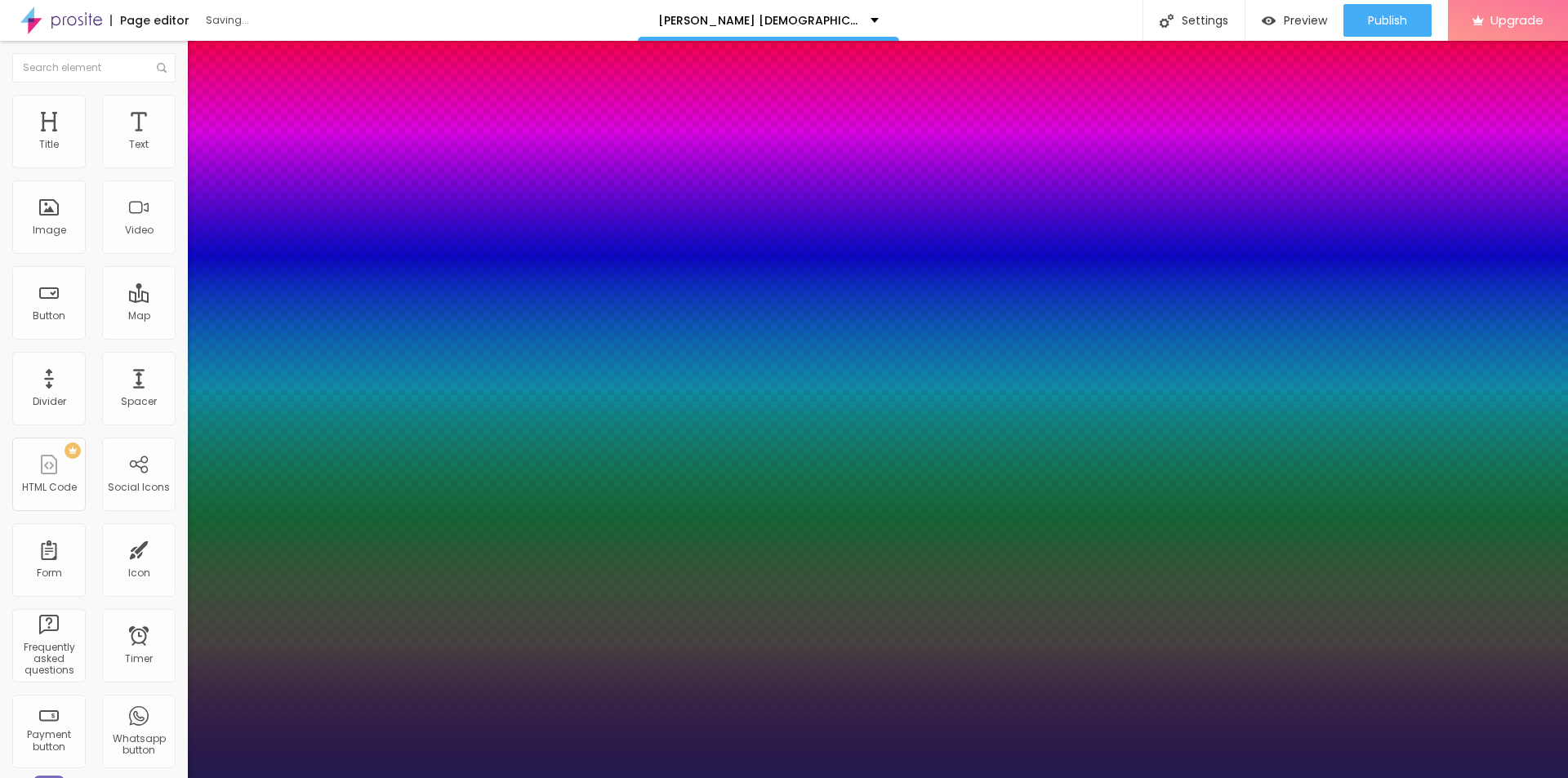
type input "25"
type input "1"
type input "24"
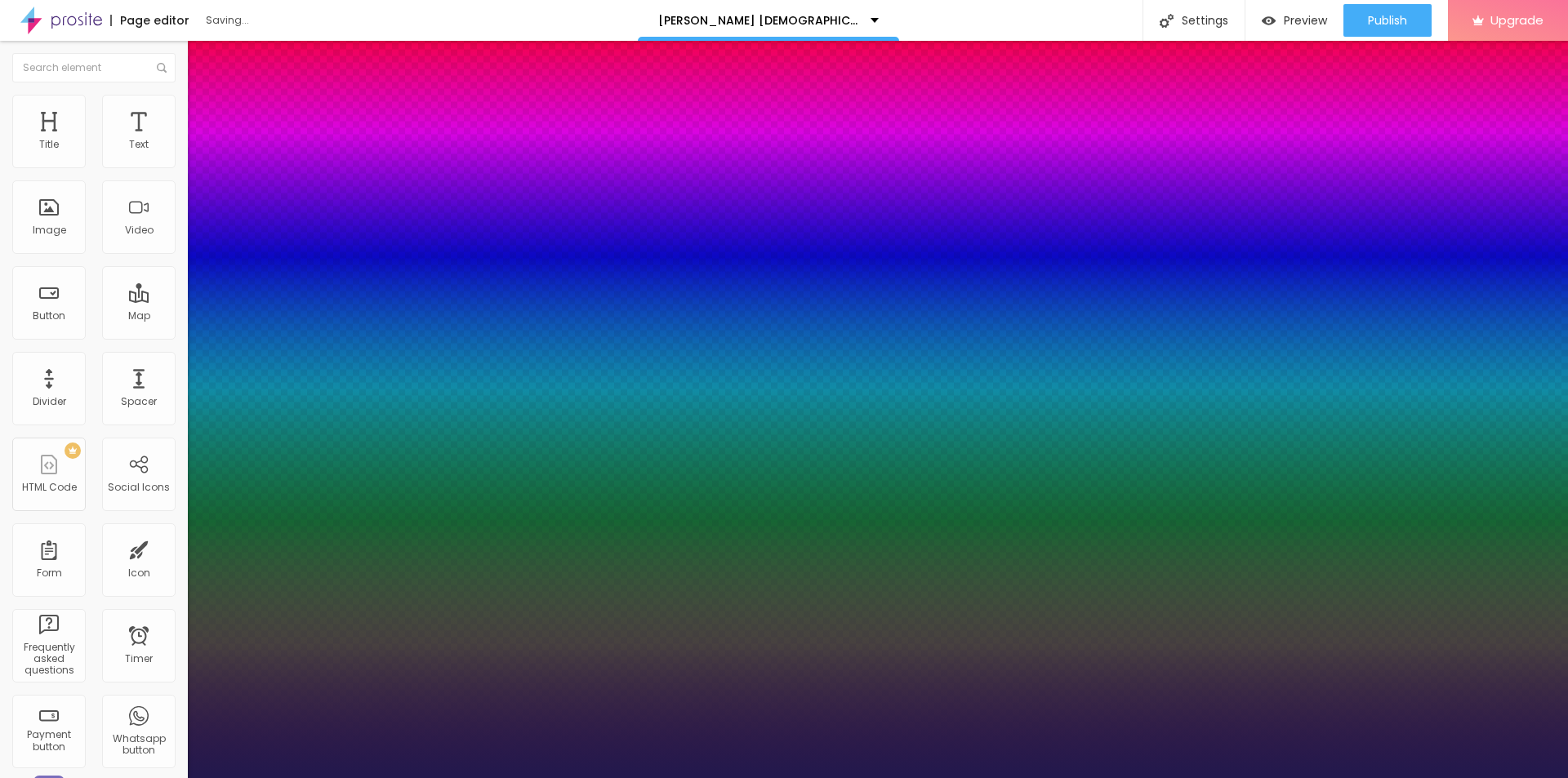
type input "1"
drag, startPoint x: 221, startPoint y: 277, endPoint x: 231, endPoint y: 280, distance: 10.4
type input "24"
type input "1"
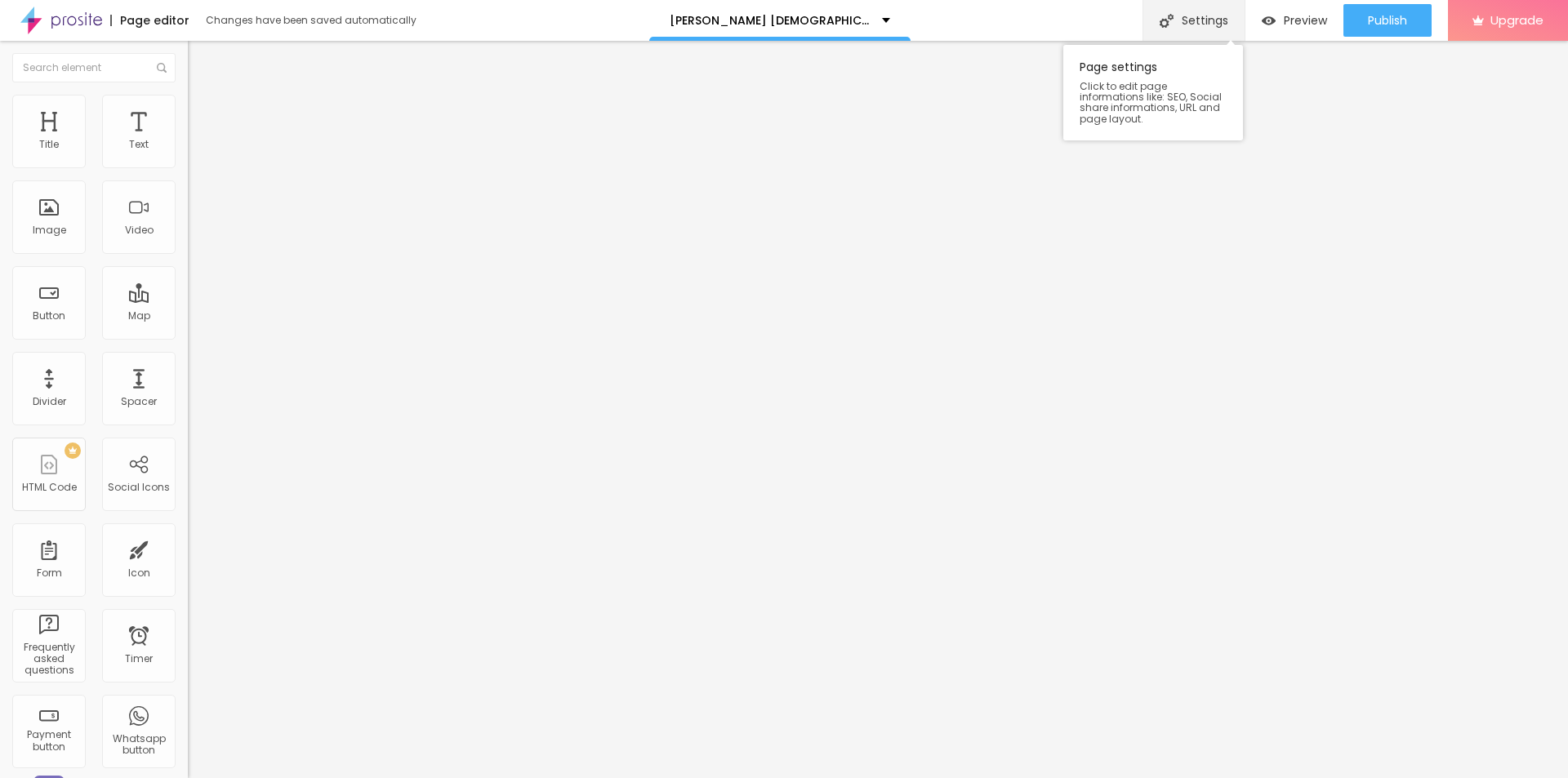
click at [1201, 13] on div "Settings" at bounding box center [1193, 20] width 102 height 41
paste input "Men’s Sexual Health Supplements: Are They Safe & Effective?"
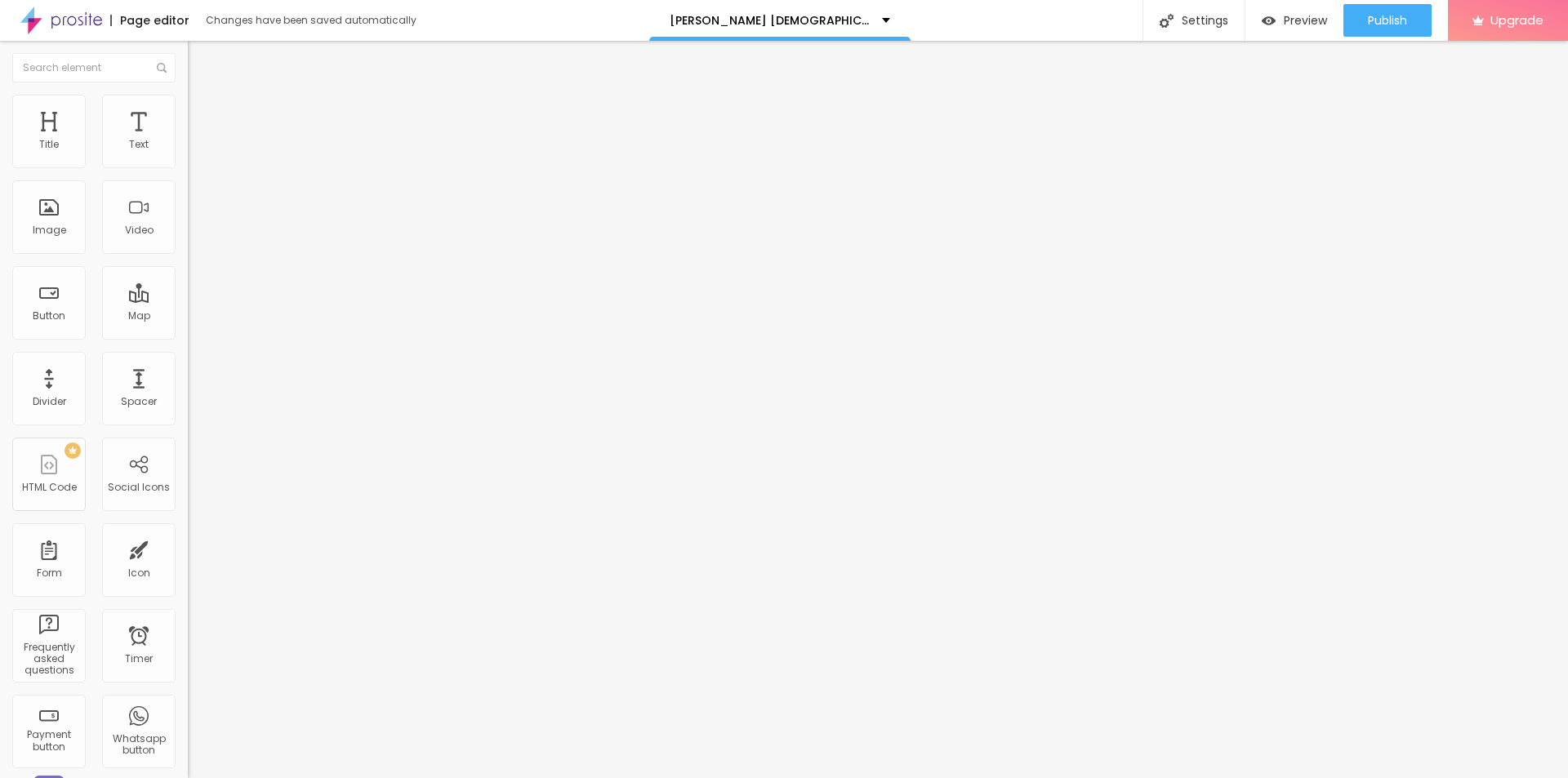
paste input "[PERSON_NAME][DEMOGRAPHIC_DATA][MEDICAL_DATA] [GEOGRAPHIC_DATA]"
type input "[PERSON_NAME] [DEMOGRAPHIC_DATA][MEDICAL_DATA] Canada Men’s Sexual Health Suppl…"
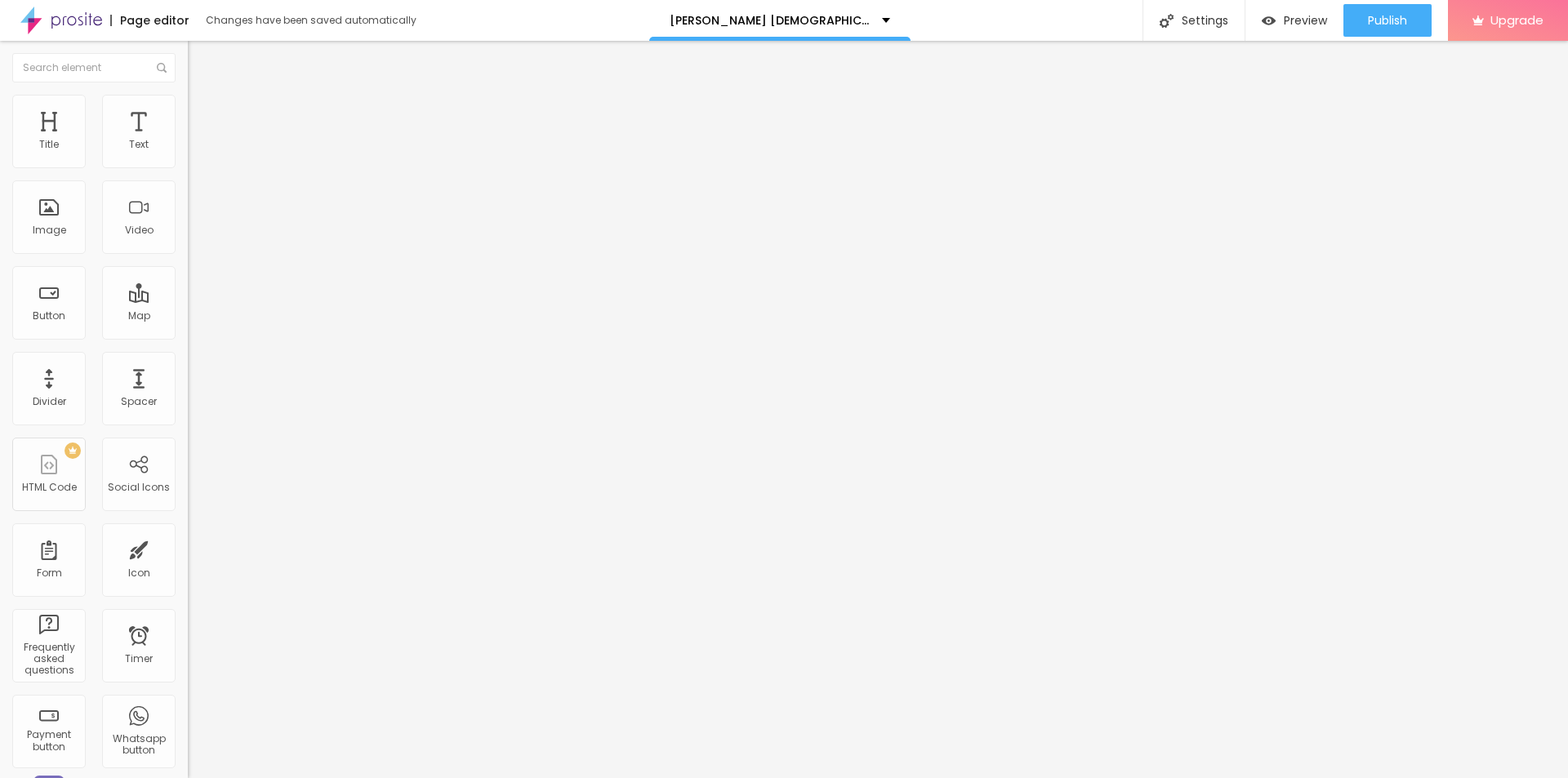
copy div "Page Description"
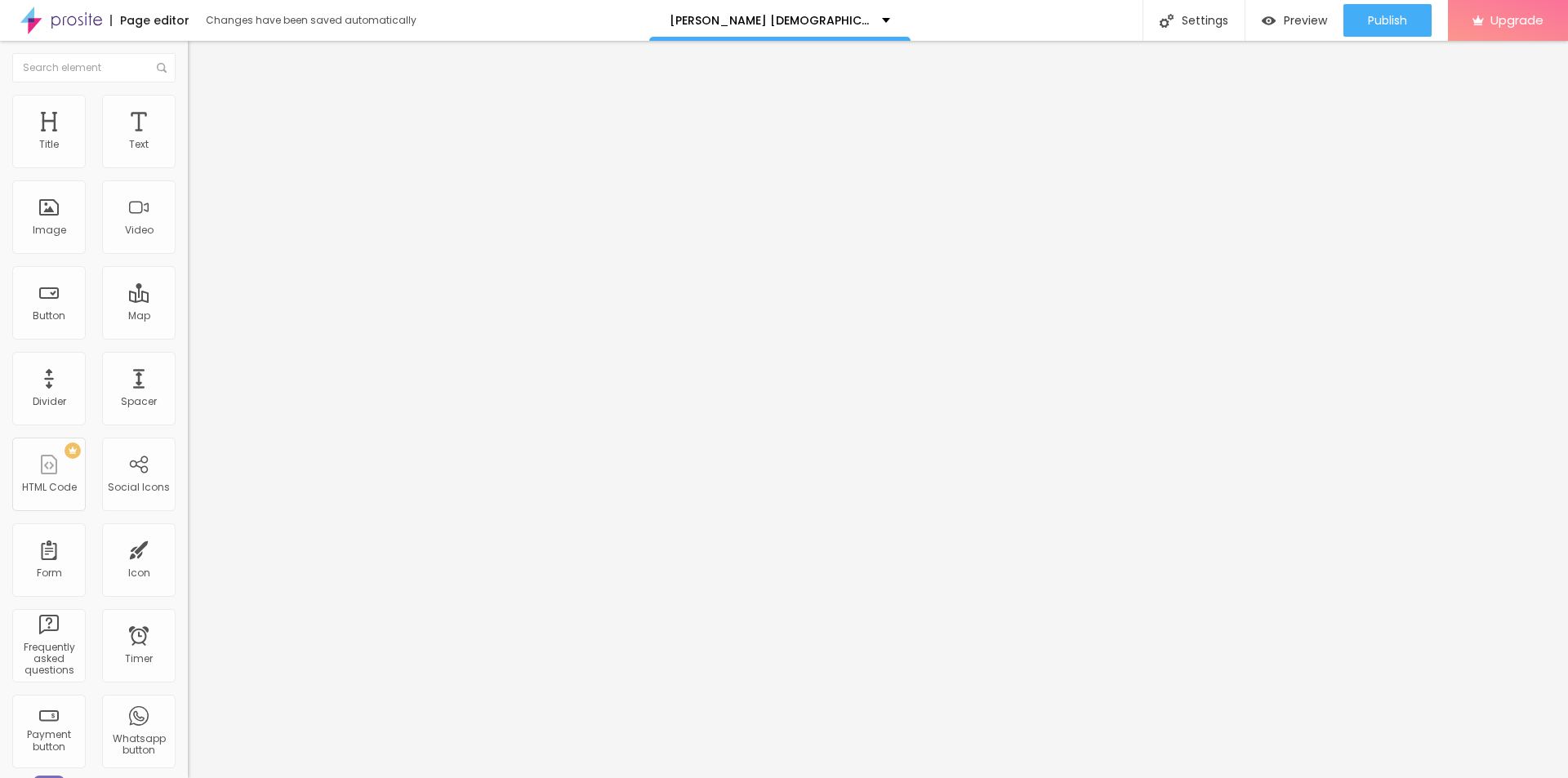
paste textarea "Discover the truth about men’s sexual health supplements. Learn how they work, …"
paste textarea "[PERSON_NAME][DEMOGRAPHIC_DATA]"
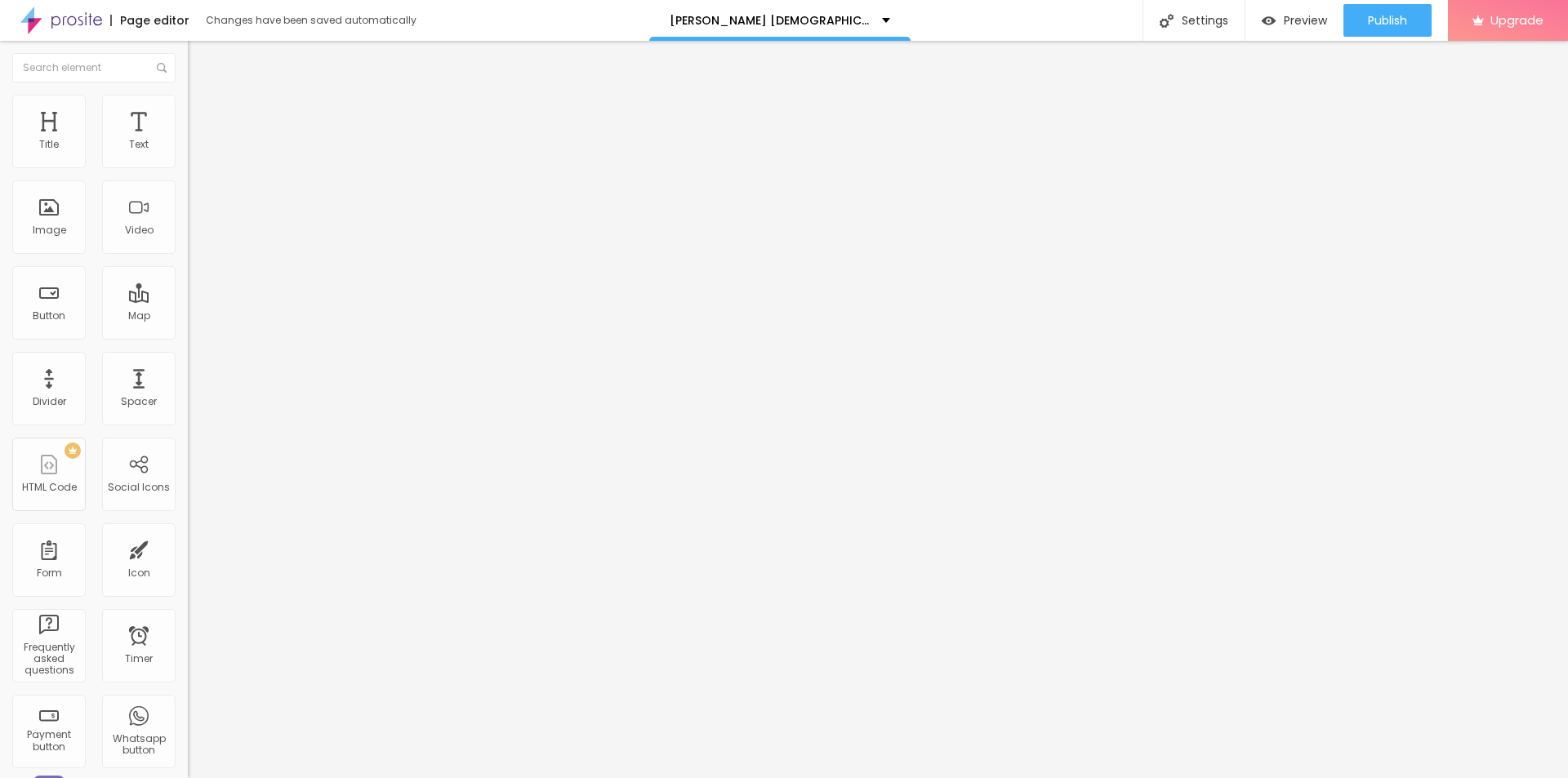
type textarea "Discover the truth about [PERSON_NAME] [DEMOGRAPHIC_DATA] men’s sexual health s…"
drag, startPoint x: 833, startPoint y: 358, endPoint x: 604, endPoint y: 356, distance: 229.0
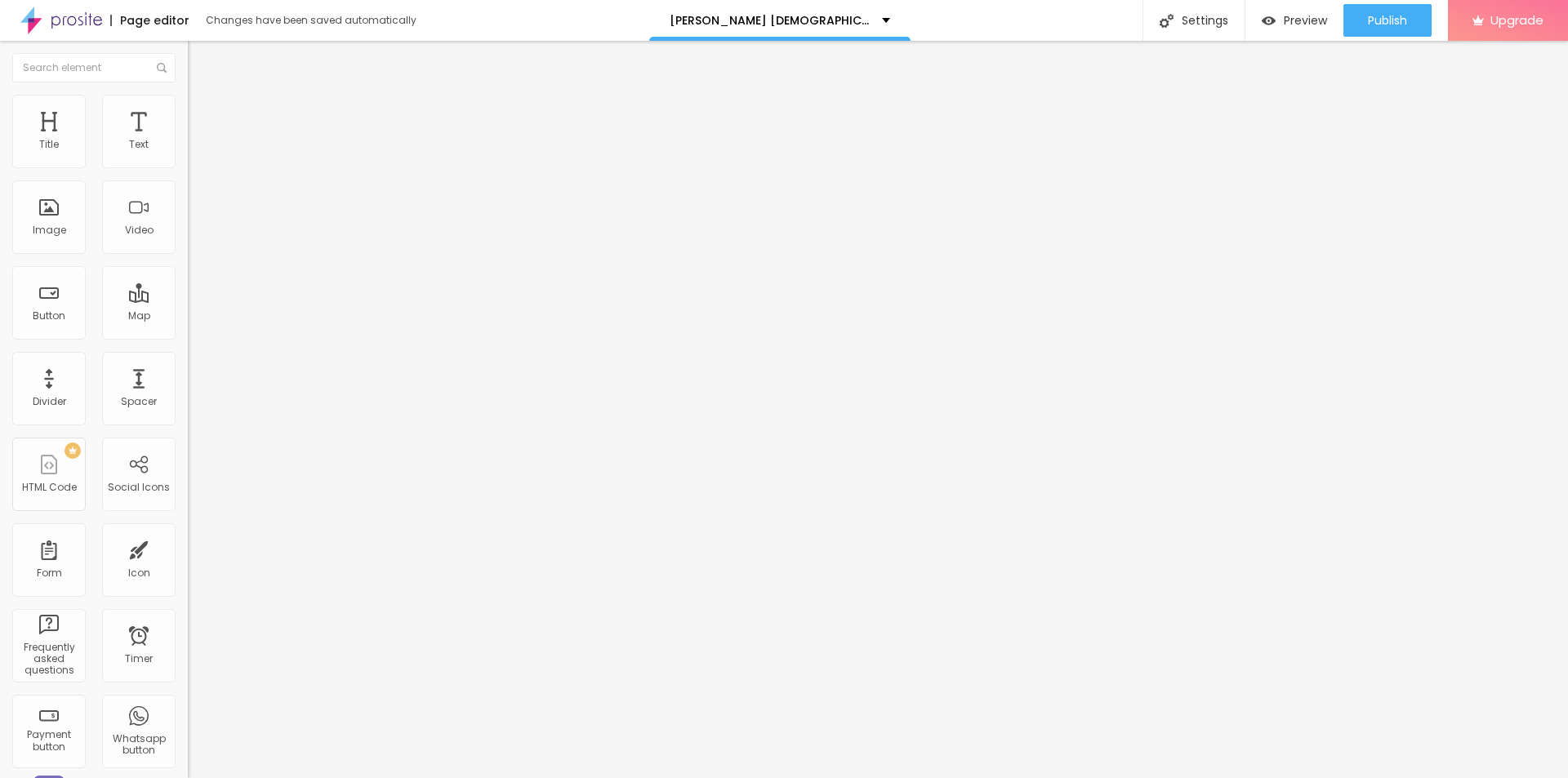
paste textarea "[PERSON_NAME][DEMOGRAPHIC_DATA][MEDICAL_DATA] [GEOGRAPHIC_DATA]"
drag, startPoint x: 907, startPoint y: 363, endPoint x: 1169, endPoint y: 353, distance: 262.2
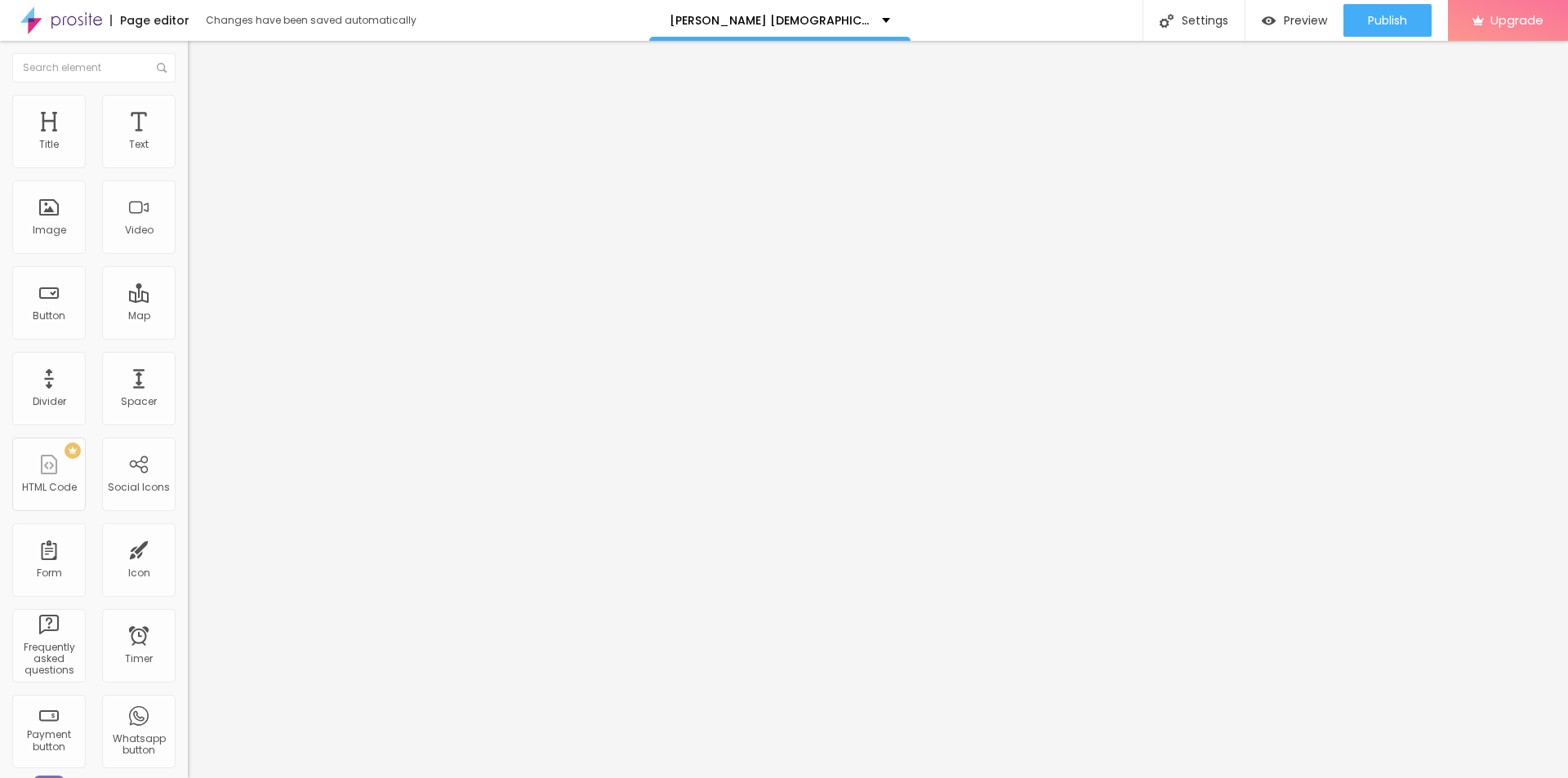
type textarea "[PERSON_NAME][DEMOGRAPHIC_DATA][MEDICAL_DATA] [GEOGRAPHIC_DATA]"
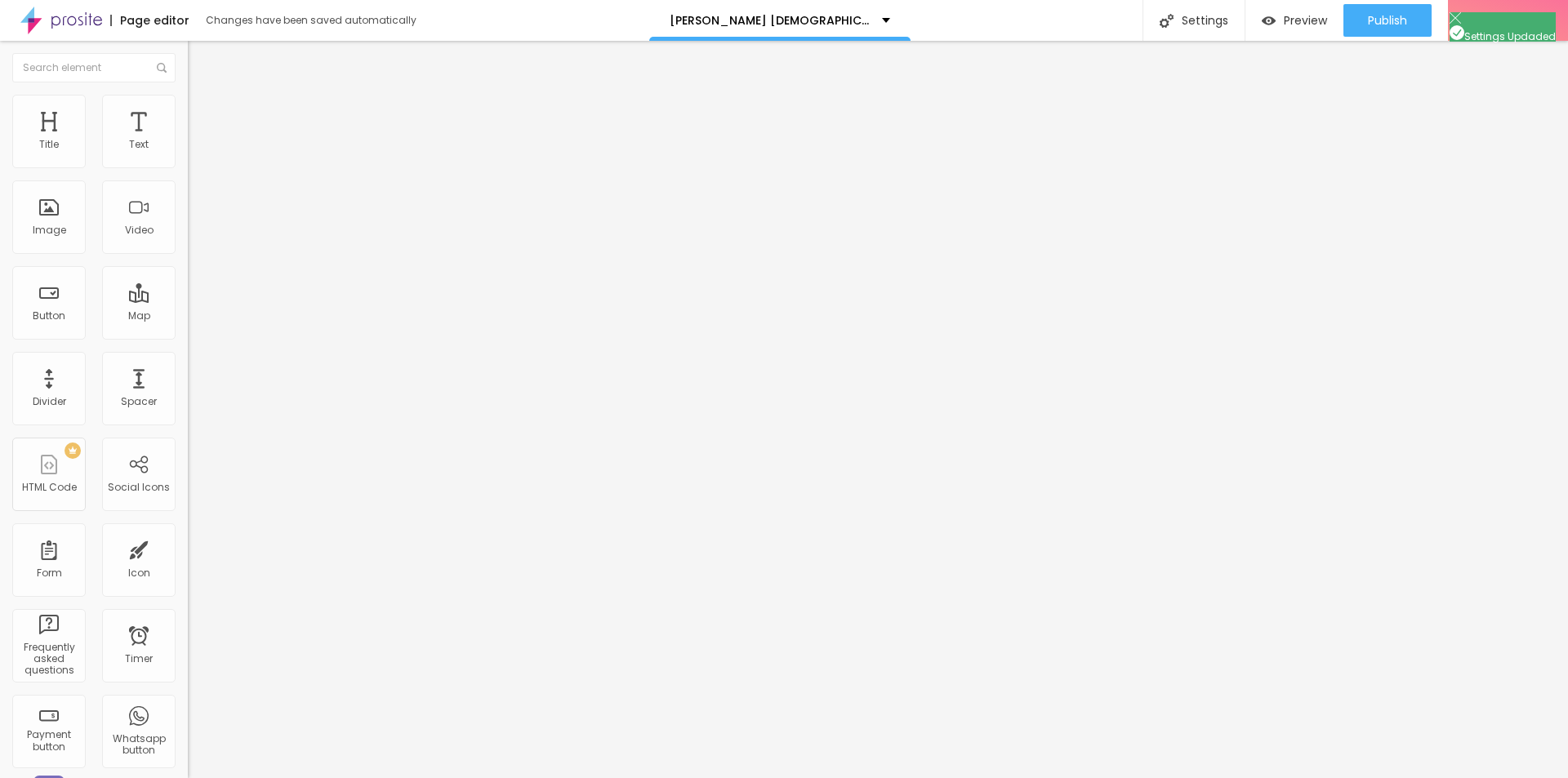
click at [1278, 26] on div "Preview" at bounding box center [1294, 21] width 65 height 14
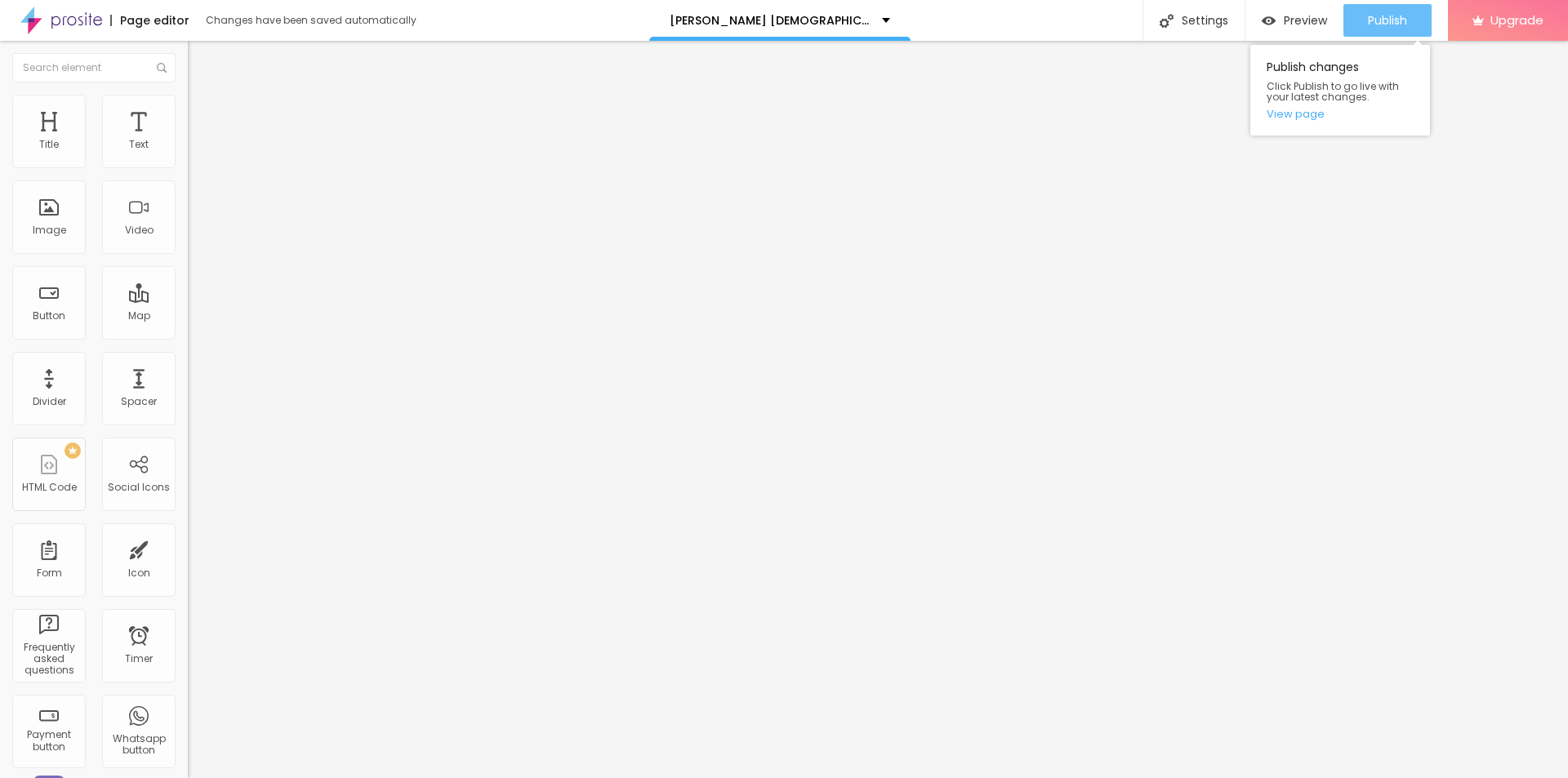
click at [1398, 15] on span "Publish" at bounding box center [1386, 21] width 39 height 13
click at [1295, 116] on link "View page" at bounding box center [1339, 114] width 147 height 10
